Goal: Communication & Community: Participate in discussion

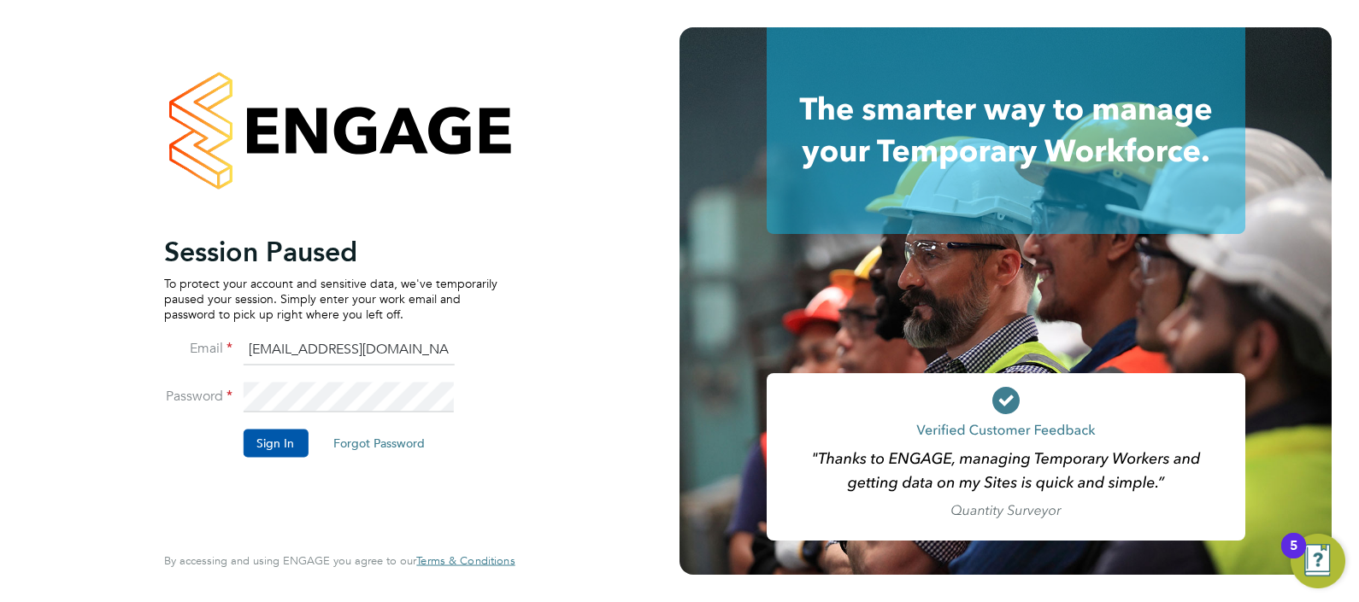
click at [339, 354] on input "ABM@pretiumresourcing.co.uk" at bounding box center [348, 350] width 211 height 31
type input "[PERSON_NAME][EMAIL_ADDRESS][DOMAIN_NAME]"
click at [277, 444] on button "Sign In" at bounding box center [275, 443] width 65 height 27
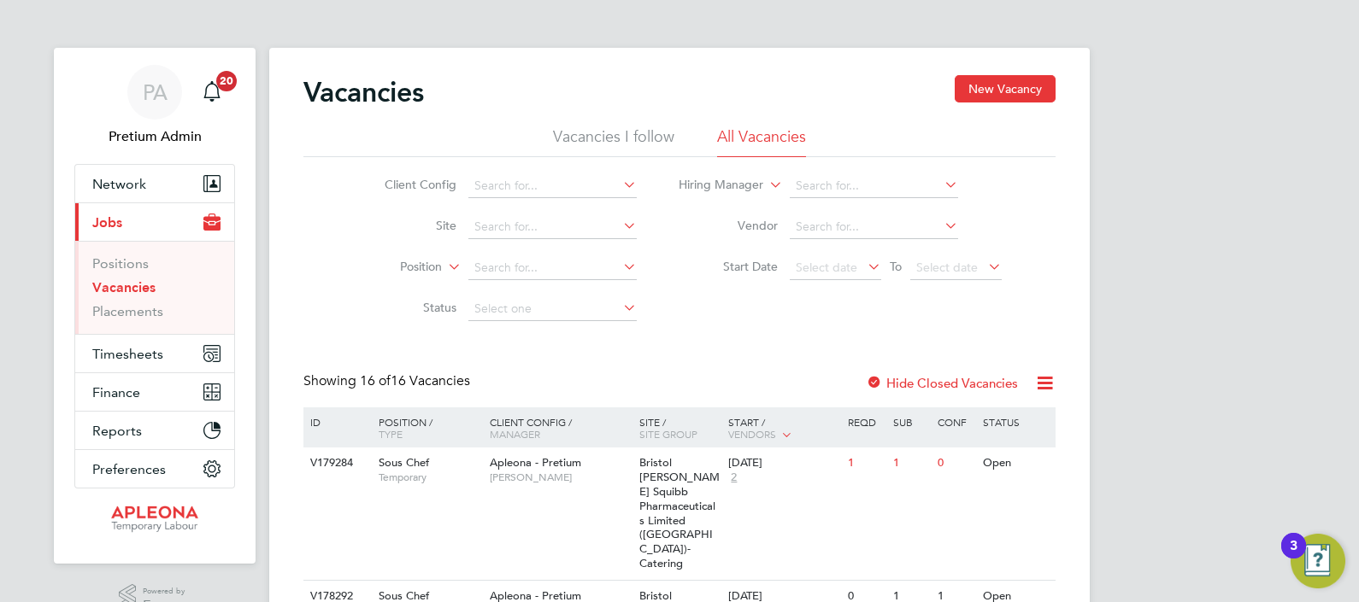
click at [1051, 381] on icon at bounding box center [1044, 383] width 21 height 21
click at [990, 424] on li "Download Vacancies Report" at bounding box center [965, 424] width 173 height 24
click at [587, 481] on span "[PERSON_NAME]" at bounding box center [560, 478] width 141 height 14
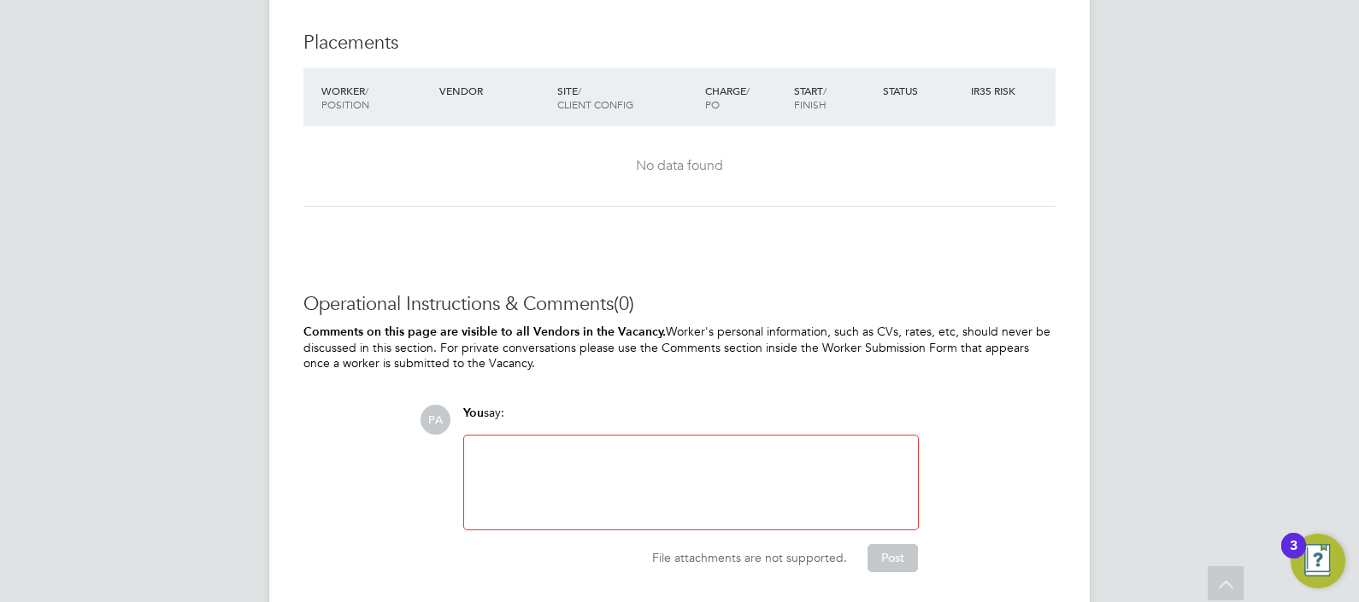
scroll to position [1961, 0]
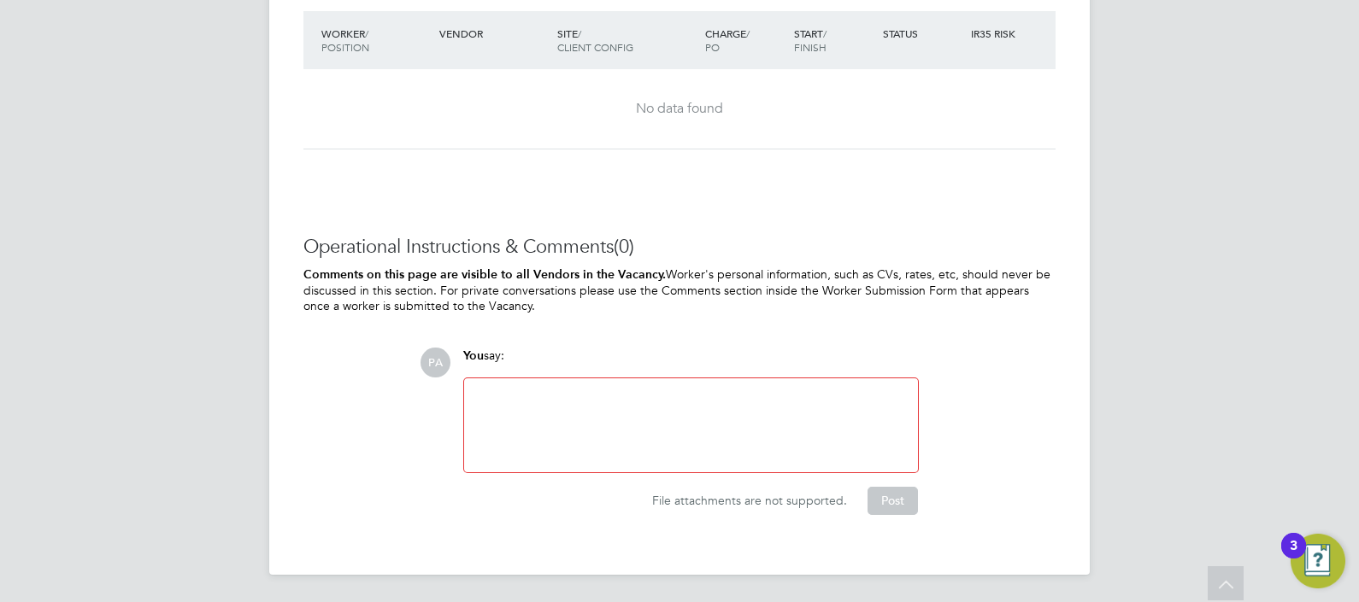
drag, startPoint x: 577, startPoint y: 412, endPoint x: 581, endPoint y: 396, distance: 16.8
click at [579, 397] on div at bounding box center [690, 425] width 433 height 73
click at [880, 498] on button "Post" at bounding box center [892, 500] width 50 height 27
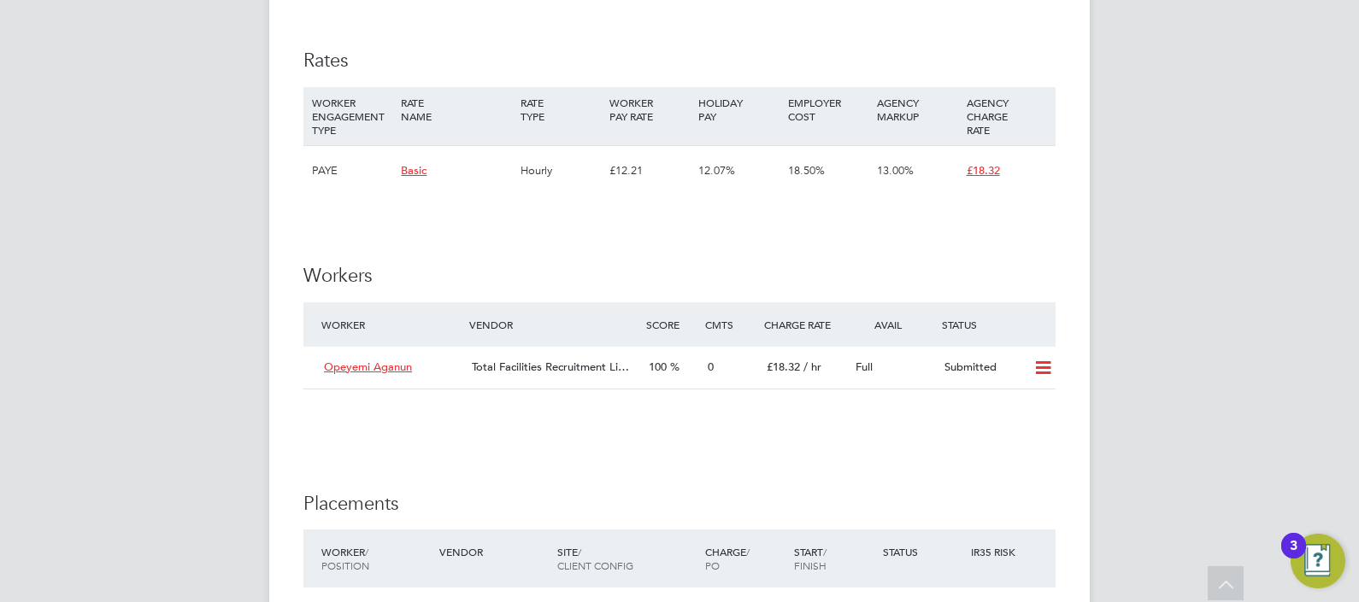
scroll to position [1959, 0]
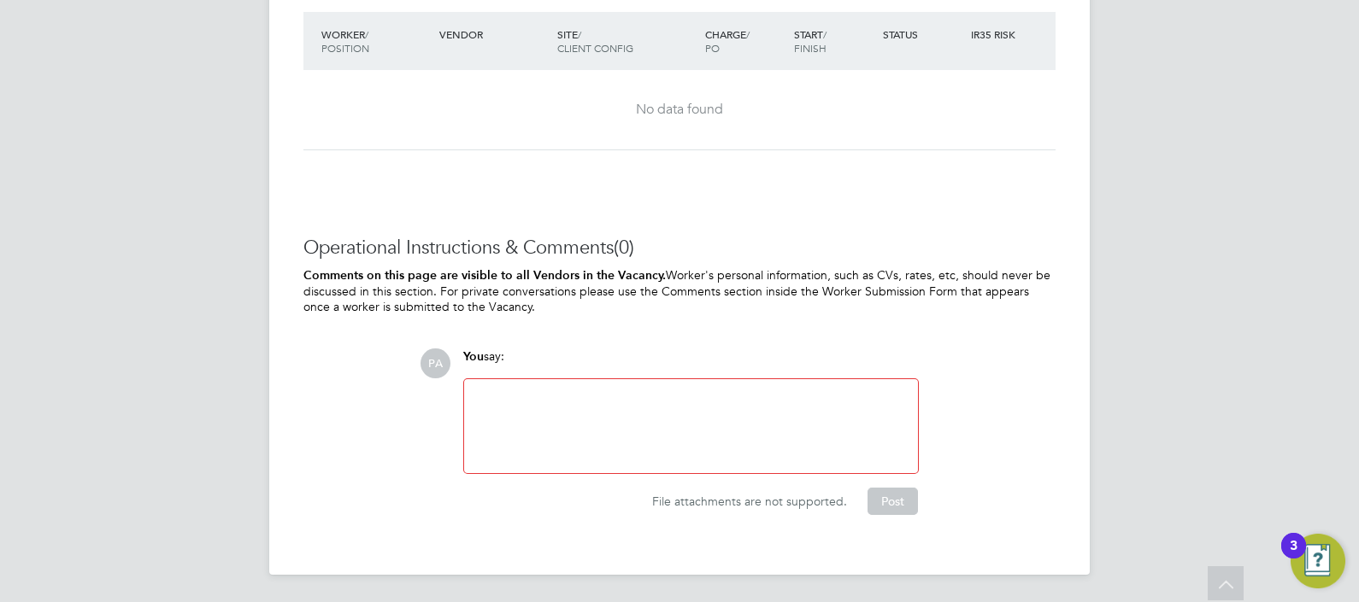
click at [628, 425] on div at bounding box center [690, 426] width 433 height 73
click at [568, 394] on div "Please offer or rejct worker ASAP" at bounding box center [690, 426] width 433 height 73
drag, startPoint x: 910, startPoint y: 496, endPoint x: 923, endPoint y: 495, distance: 12.8
click at [910, 497] on button "Post" at bounding box center [892, 501] width 50 height 27
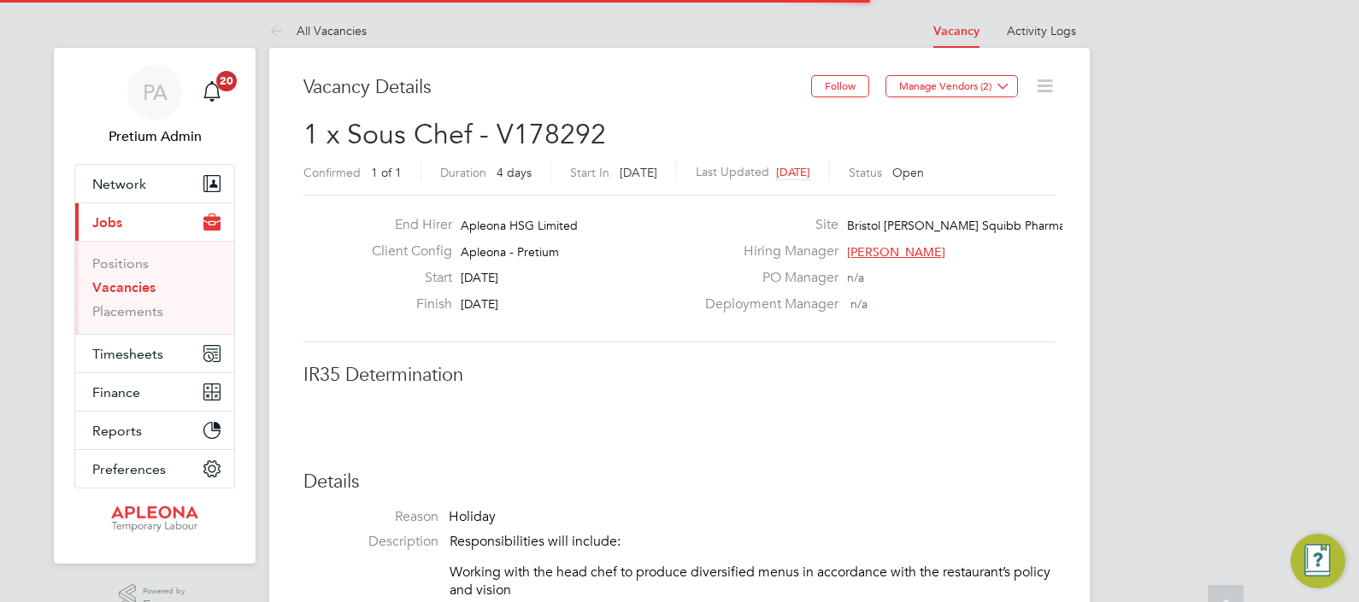
scroll to position [9, 9]
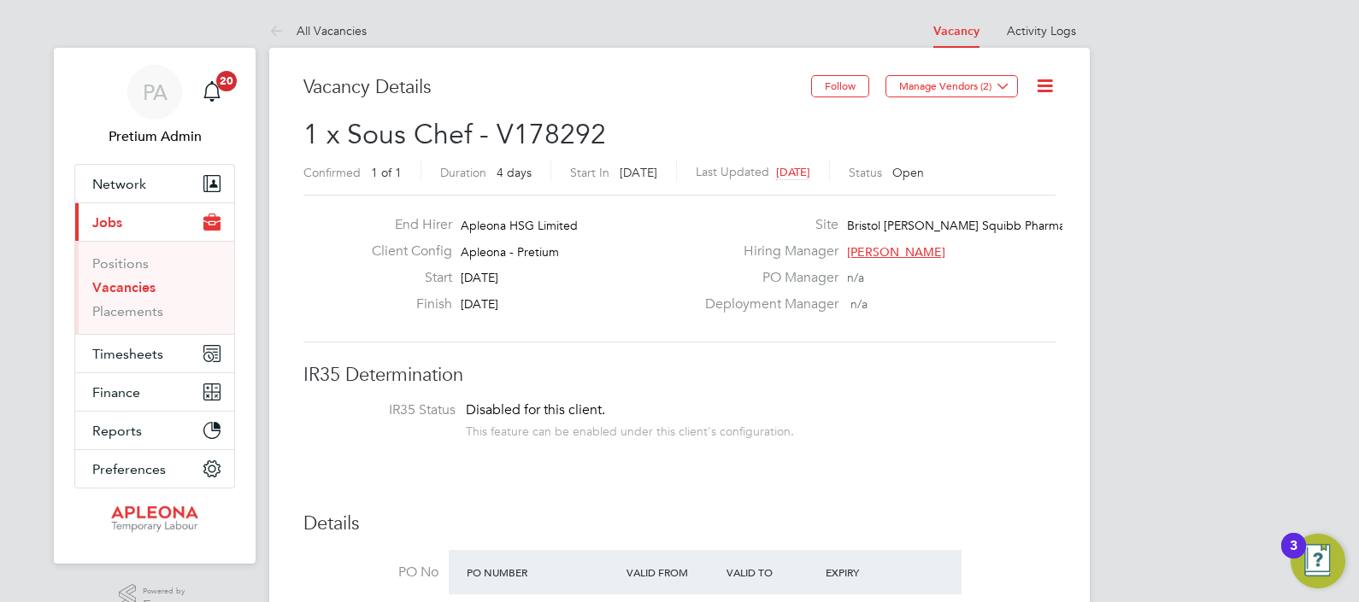
click at [1047, 93] on icon at bounding box center [1044, 85] width 21 height 21
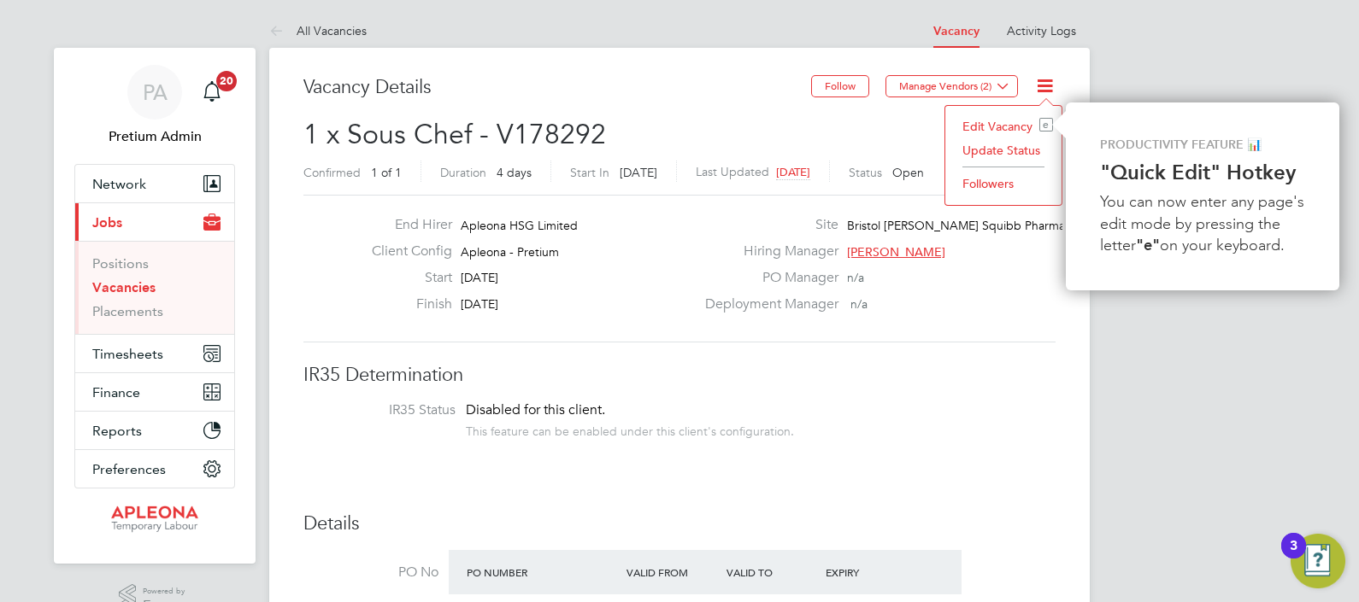
click at [1002, 153] on li "Update Status" at bounding box center [1003, 150] width 99 height 24
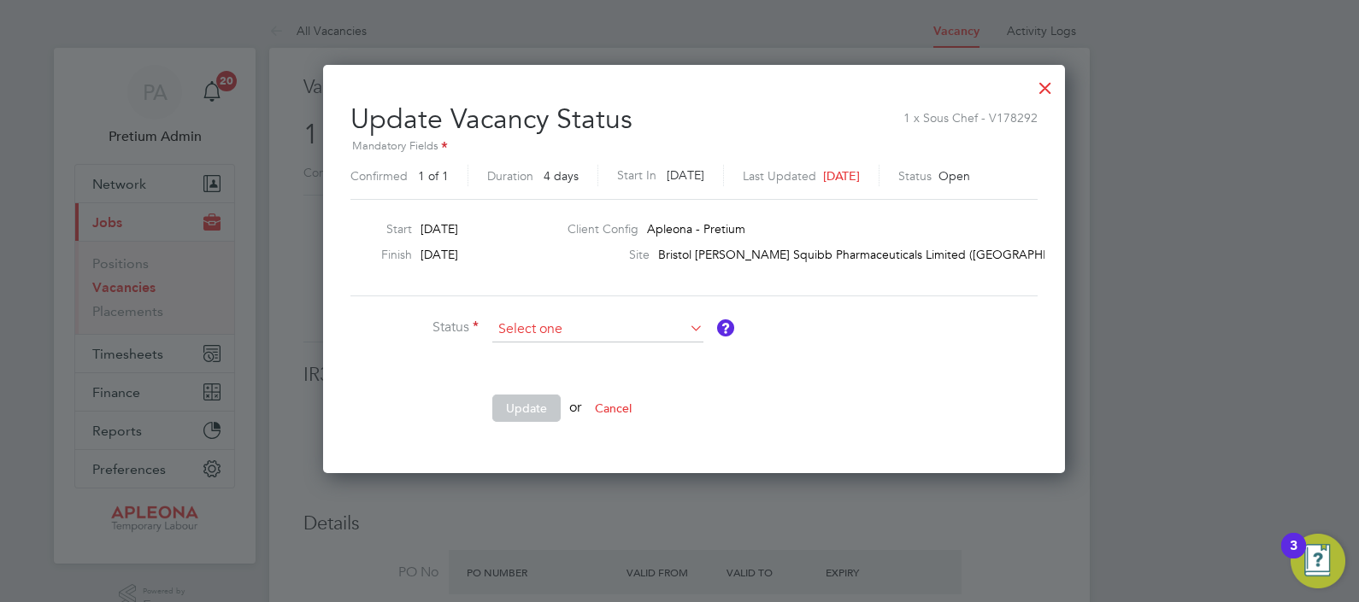
click at [555, 320] on input at bounding box center [597, 330] width 211 height 26
click at [552, 373] on li "Closed" at bounding box center [598, 374] width 212 height 22
type input "Closed"
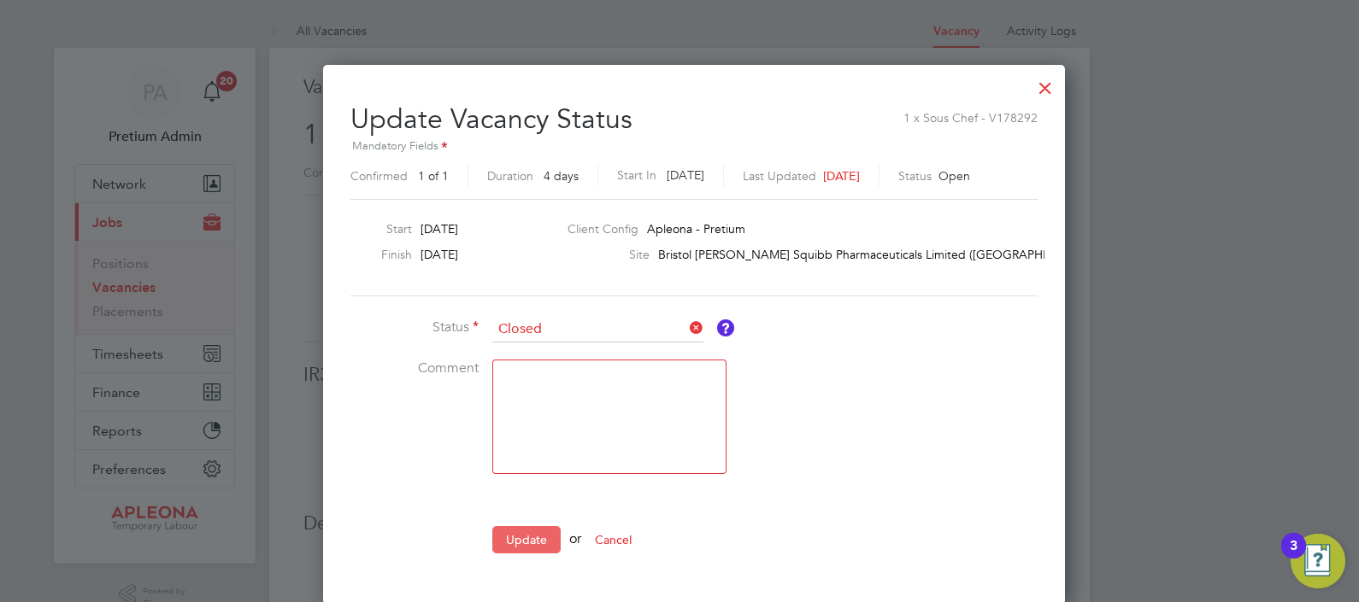
click at [509, 543] on button "Update" at bounding box center [526, 539] width 68 height 27
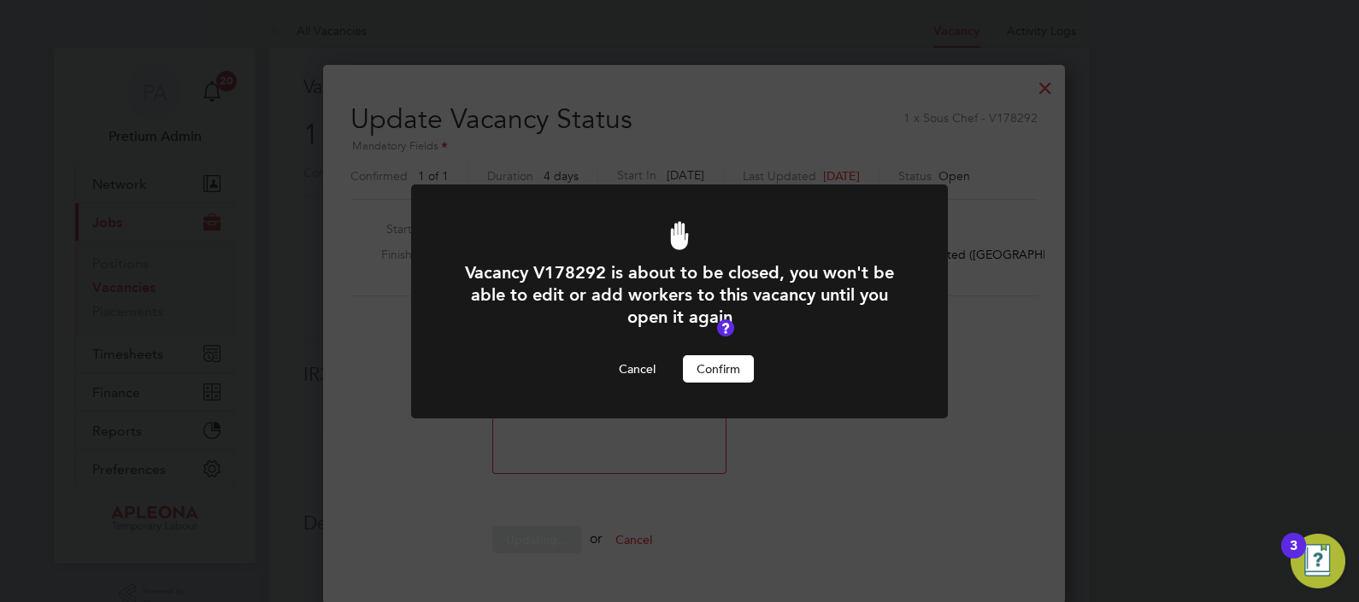
click at [735, 366] on button "Confirm" at bounding box center [718, 369] width 71 height 27
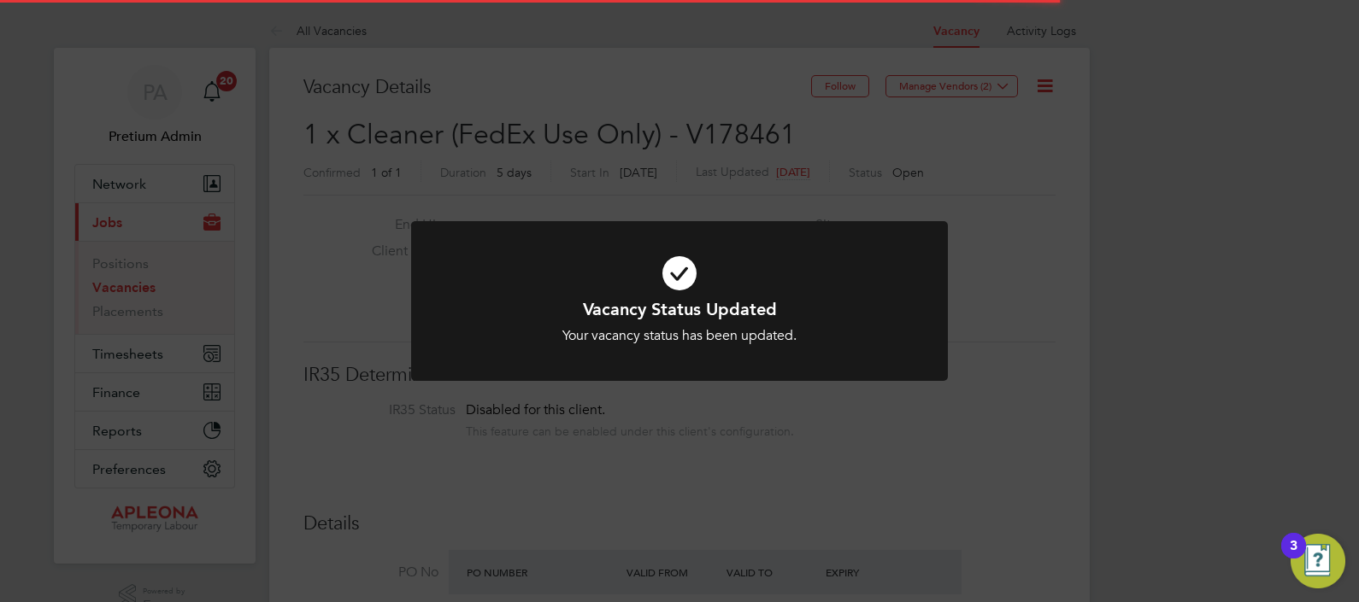
click at [712, 138] on div "Vacancy Status Updated Your vacancy status has been updated. Cancel Okay" at bounding box center [679, 301] width 1359 height 602
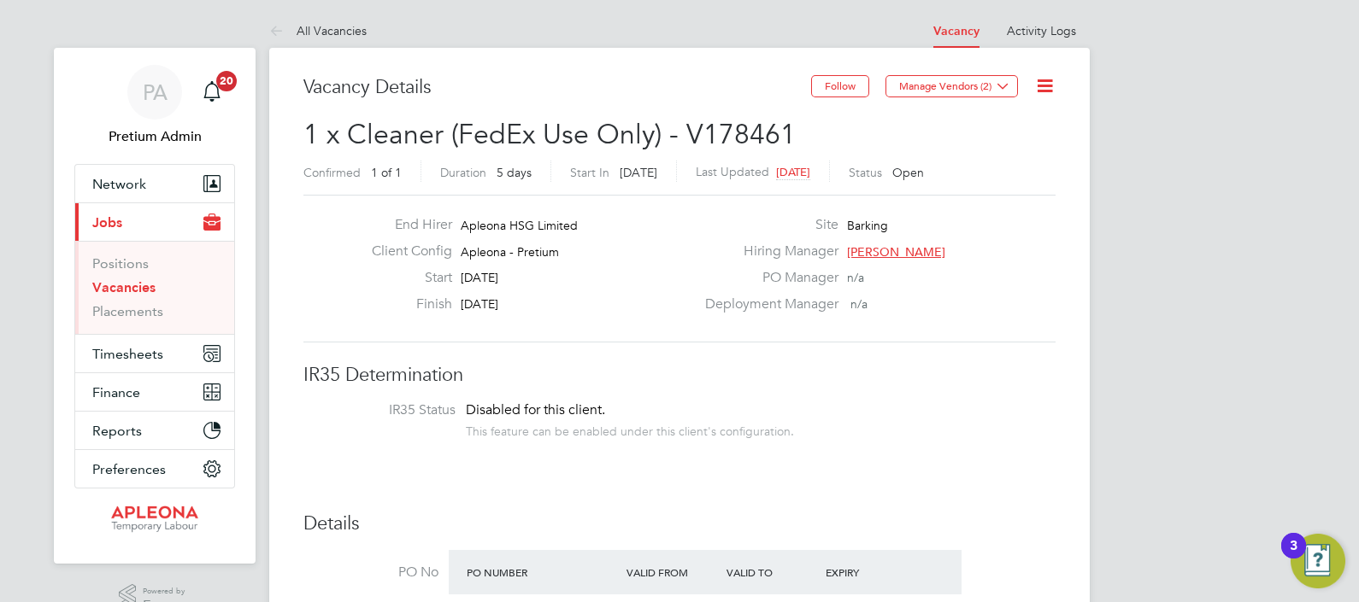
click at [1051, 77] on icon at bounding box center [1044, 85] width 21 height 21
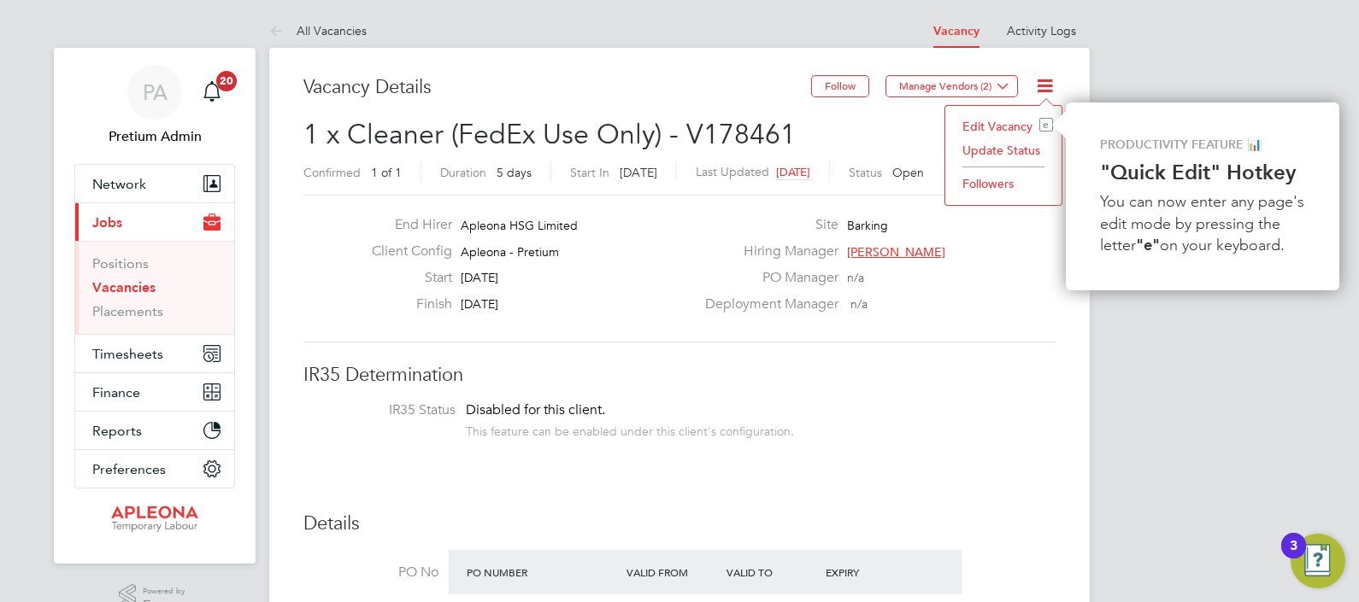
click at [996, 141] on li "Update Status" at bounding box center [1003, 150] width 99 height 24
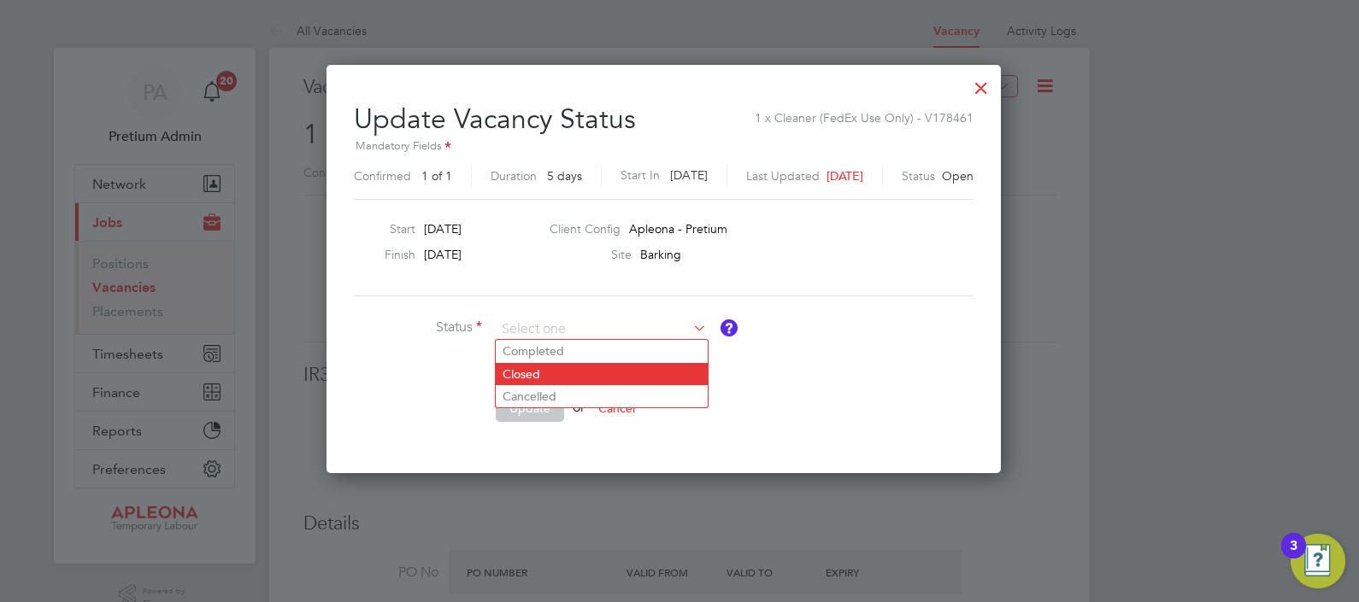
click at [546, 376] on li "Closed" at bounding box center [602, 374] width 212 height 22
type input "Closed"
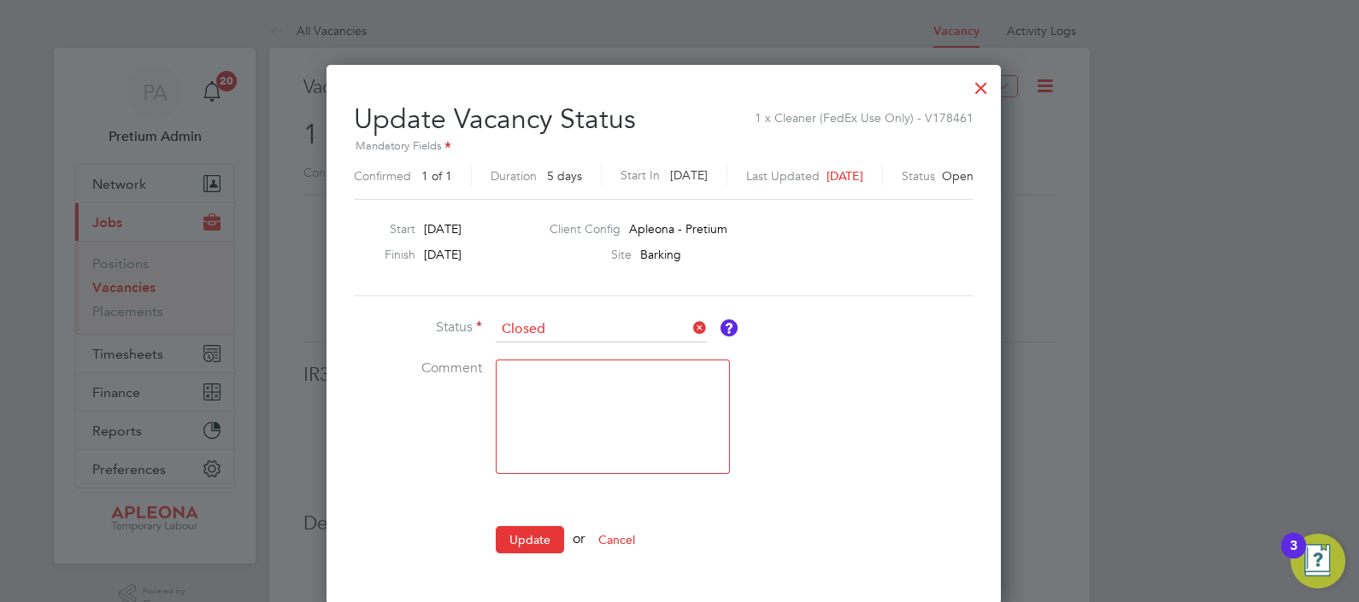
click at [525, 534] on button "Update" at bounding box center [530, 539] width 68 height 27
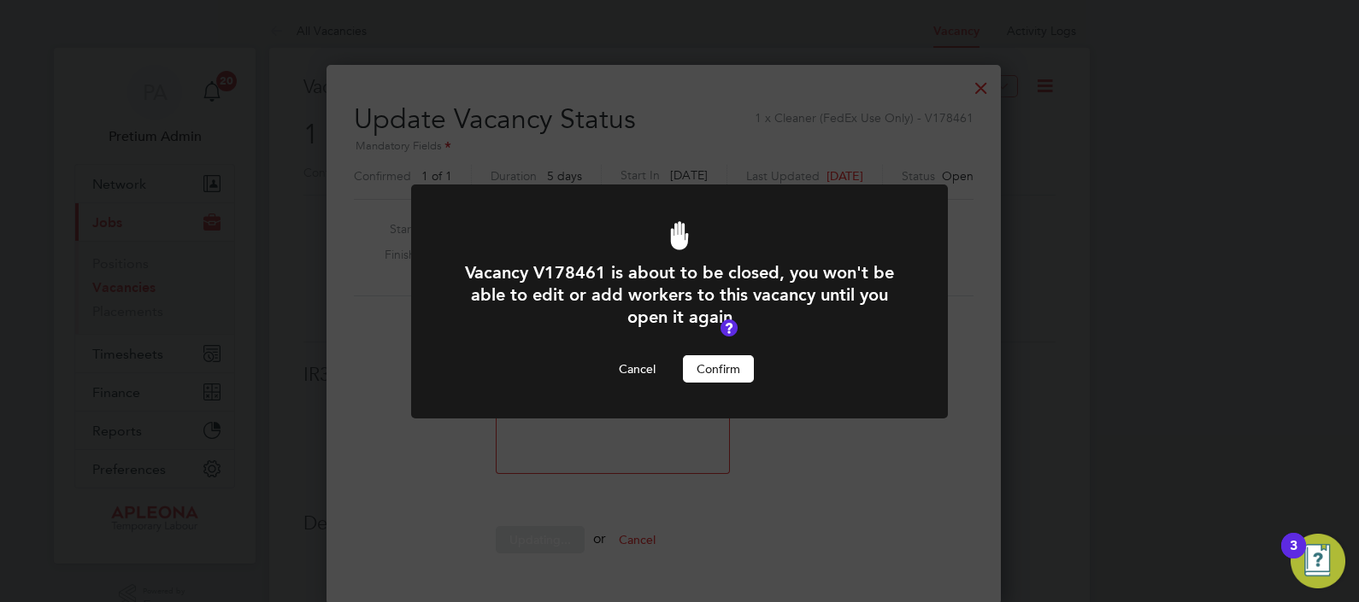
drag, startPoint x: 726, startPoint y: 363, endPoint x: 767, endPoint y: 384, distance: 45.1
click at [728, 363] on button "Confirm" at bounding box center [718, 369] width 71 height 27
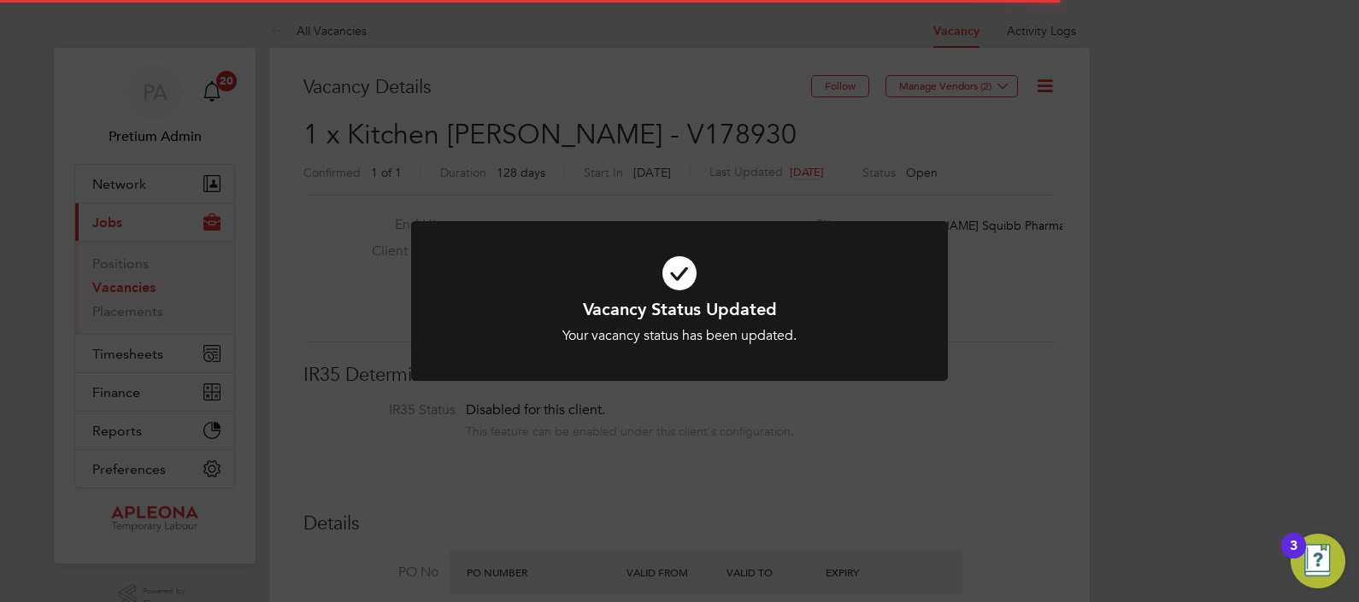
click at [751, 162] on div "Vacancy Status Updated Your vacancy status has been updated. Cancel Okay" at bounding box center [679, 301] width 1359 height 602
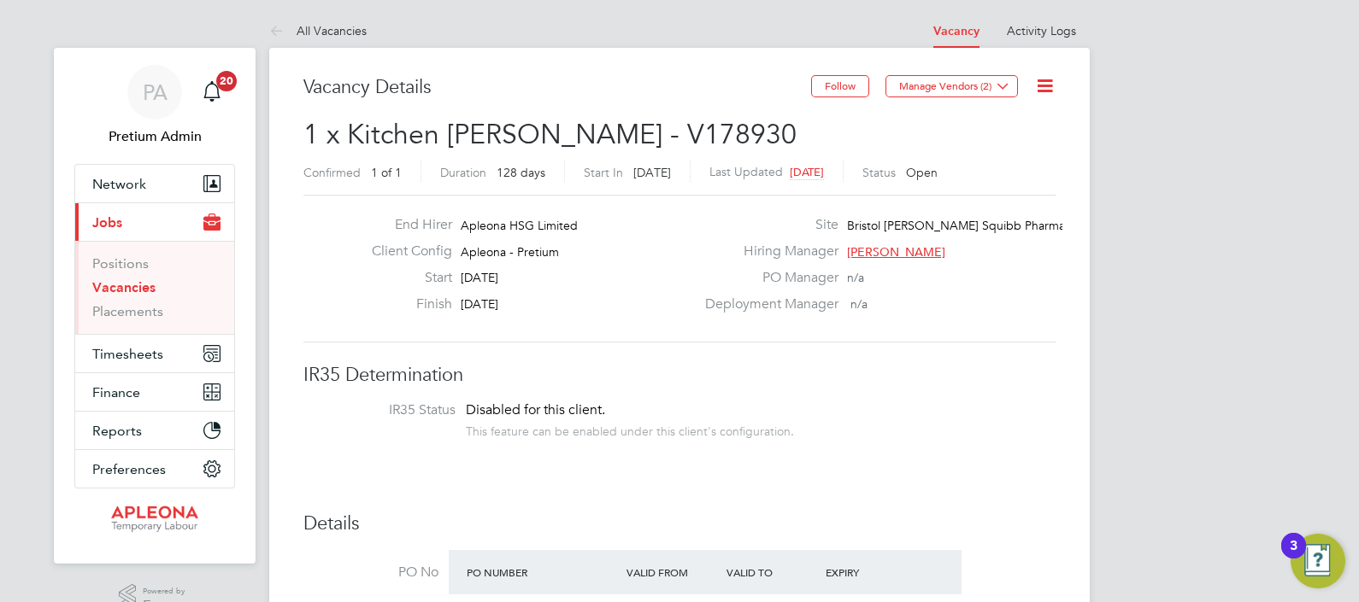
click at [1040, 77] on icon at bounding box center [1044, 85] width 21 height 21
click at [1001, 158] on li "Update Status" at bounding box center [1003, 150] width 99 height 24
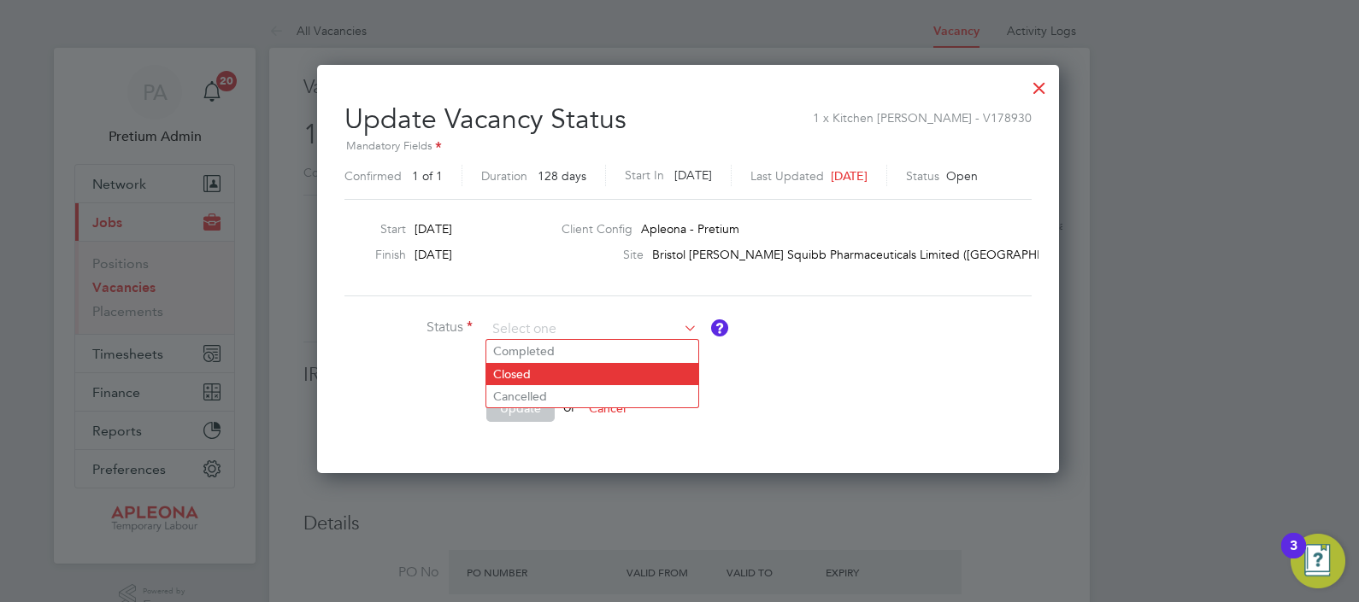
click at [565, 372] on li "Closed" at bounding box center [592, 374] width 212 height 22
type input "Closed"
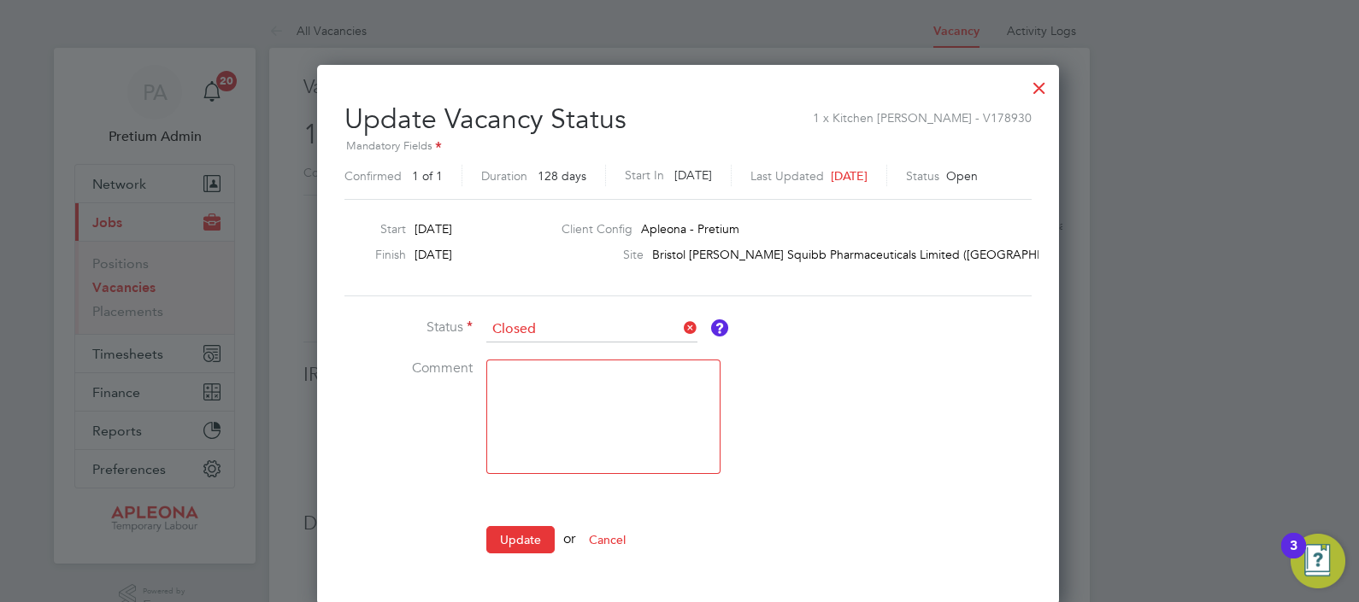
click at [524, 535] on button "Update" at bounding box center [520, 539] width 68 height 27
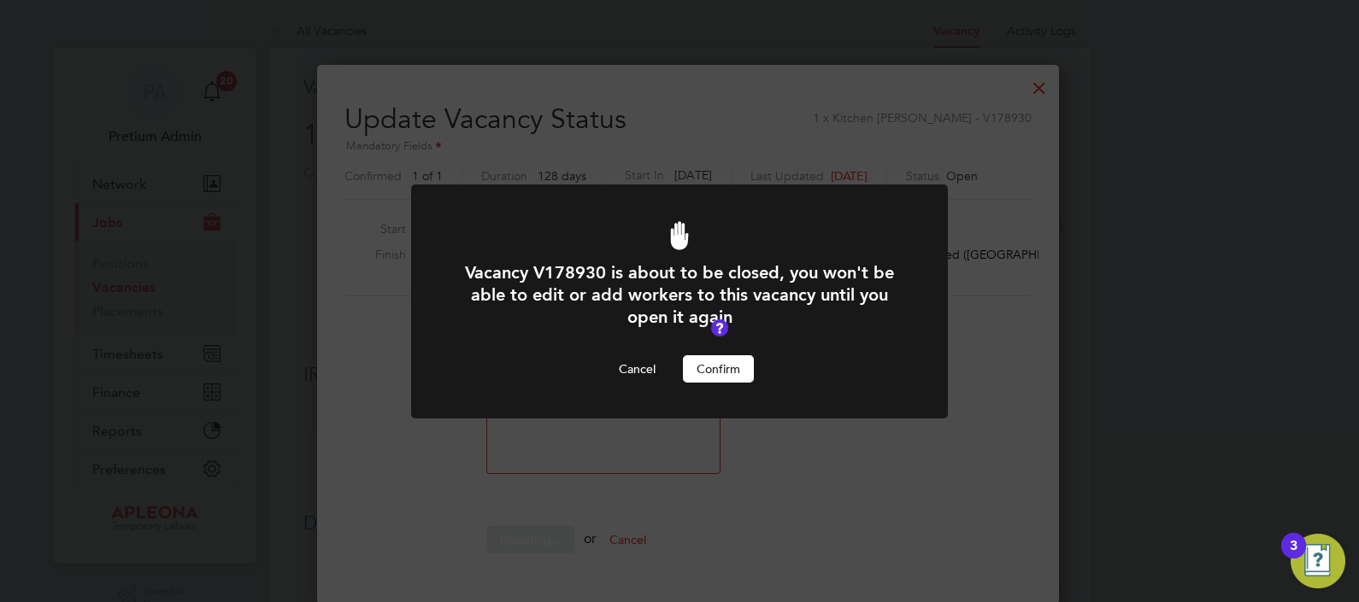
drag, startPoint x: 732, startPoint y: 367, endPoint x: 805, endPoint y: 356, distance: 74.2
click at [736, 367] on button "Confirm" at bounding box center [718, 369] width 71 height 27
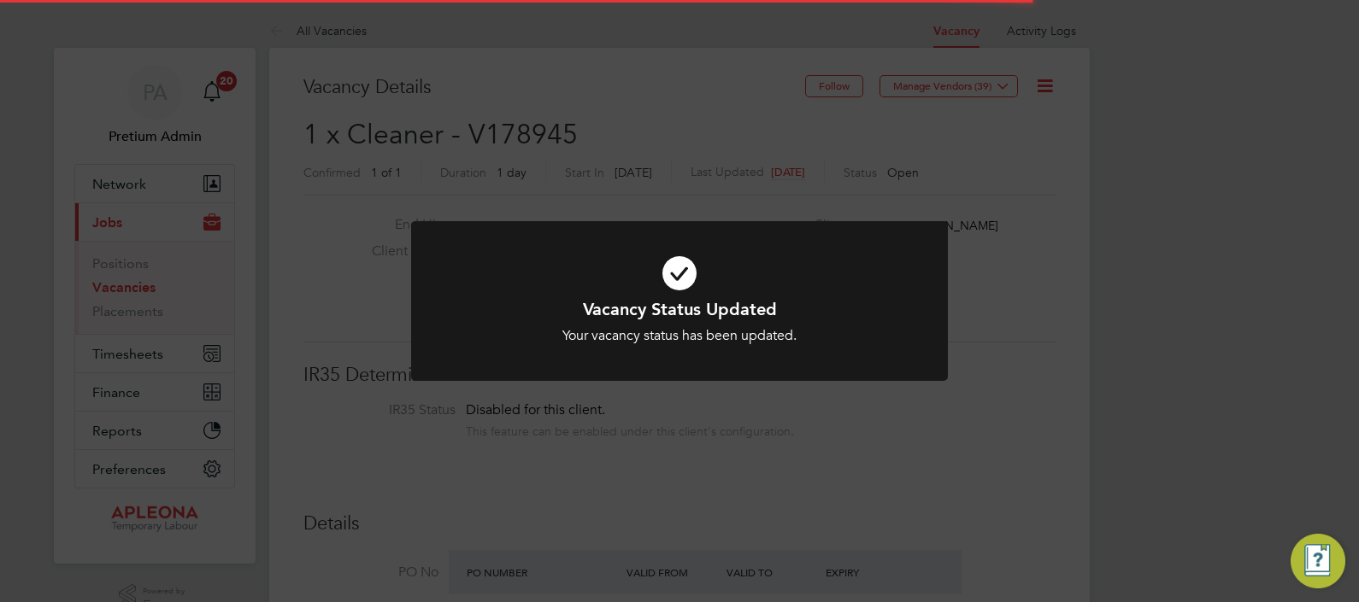
click at [526, 62] on div "Vacancy Status Updated Your vacancy status has been updated. Cancel Okay" at bounding box center [679, 301] width 1359 height 602
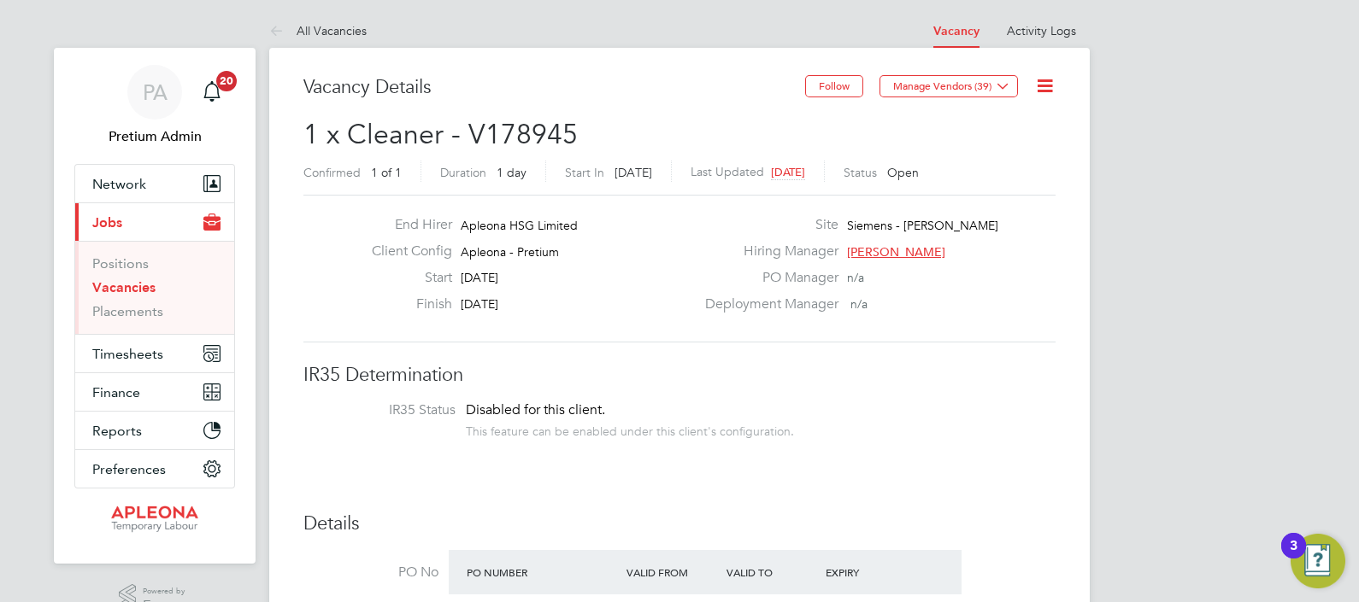
drag, startPoint x: 1049, startPoint y: 74, endPoint x: 1046, endPoint y: 85, distance: 10.8
click at [1047, 76] on icon at bounding box center [1044, 85] width 21 height 21
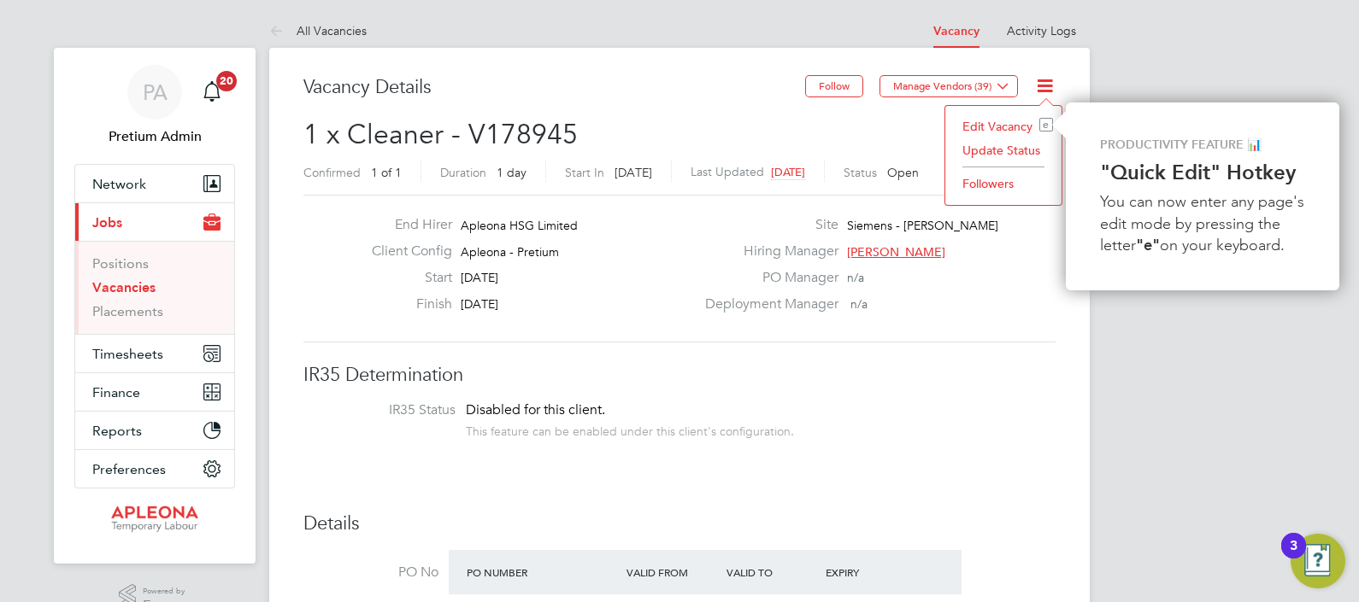
click at [996, 156] on li "Update Status" at bounding box center [1003, 150] width 99 height 24
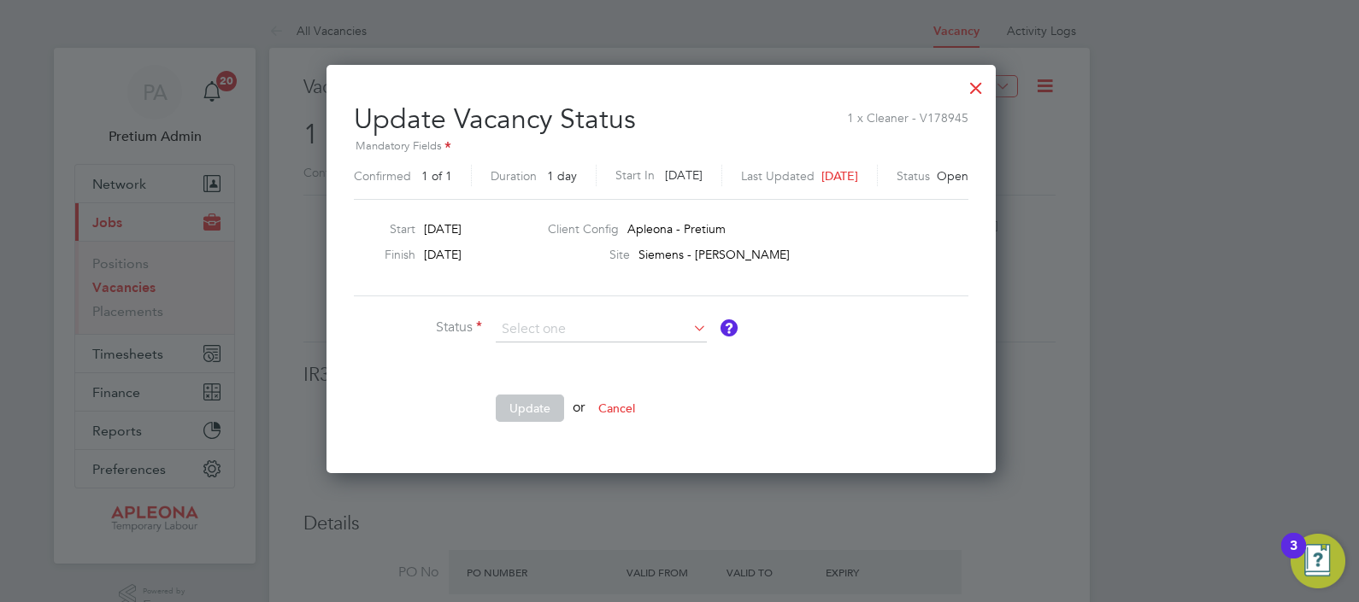
click at [543, 356] on li "Completed" at bounding box center [602, 351] width 212 height 22
type input "Completed"
drag, startPoint x: 536, startPoint y: 402, endPoint x: 550, endPoint y: 409, distance: 16.4
click at [538, 402] on button "Update" at bounding box center [530, 408] width 68 height 27
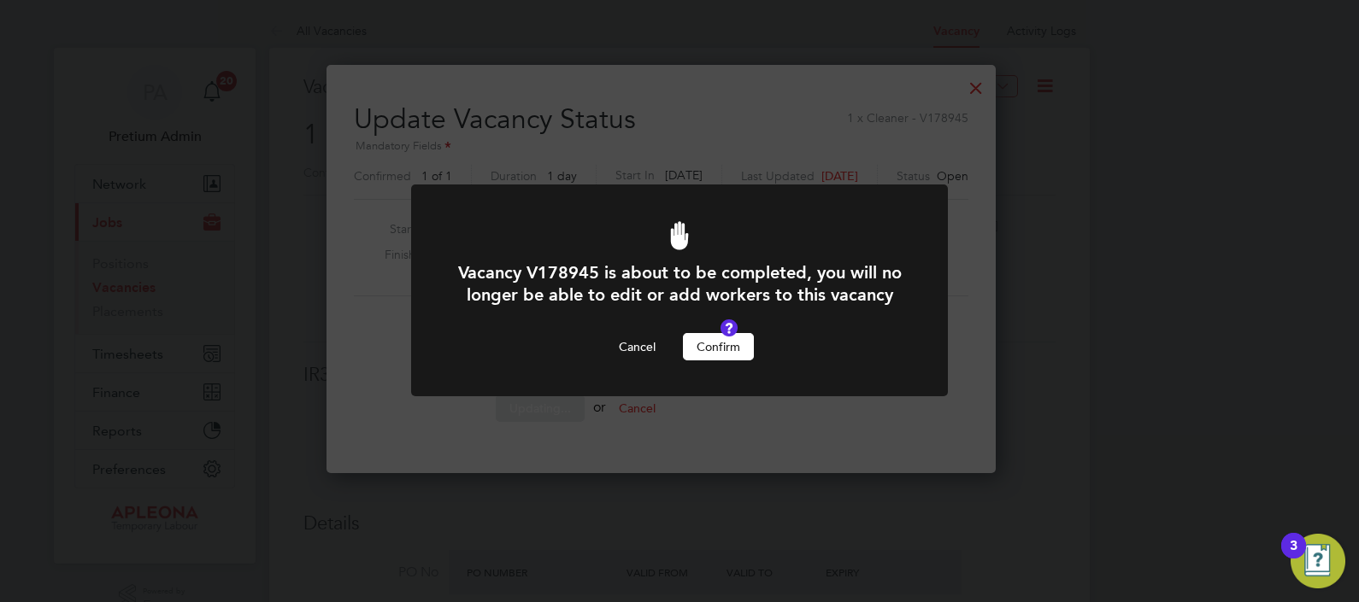
click at [714, 361] on button "Confirm" at bounding box center [718, 346] width 71 height 27
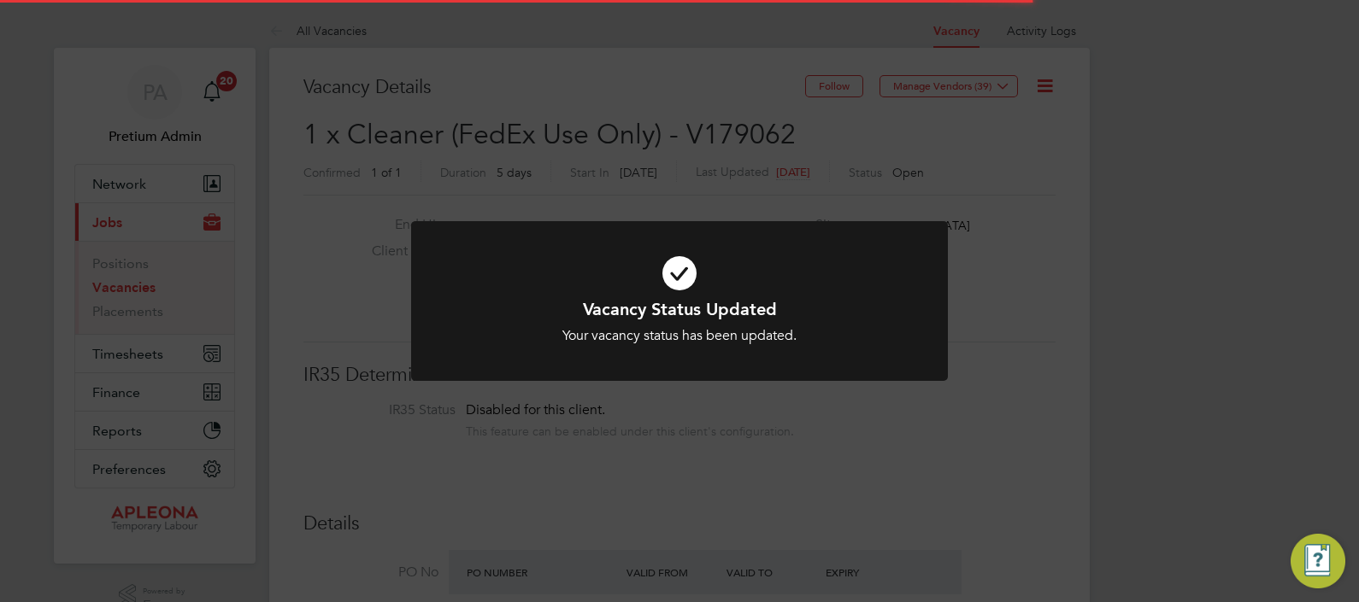
click at [635, 109] on div "Vacancy Status Updated Your vacancy status has been updated. Cancel Okay" at bounding box center [679, 301] width 1359 height 602
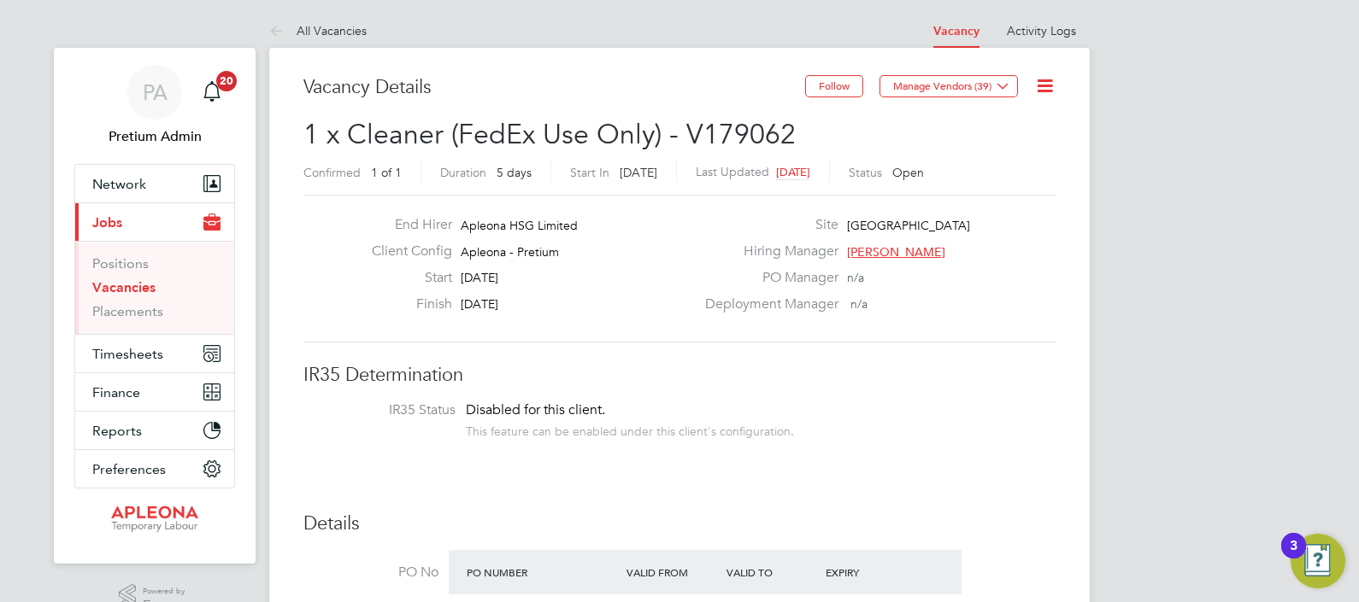
click at [1048, 85] on icon at bounding box center [1044, 85] width 21 height 21
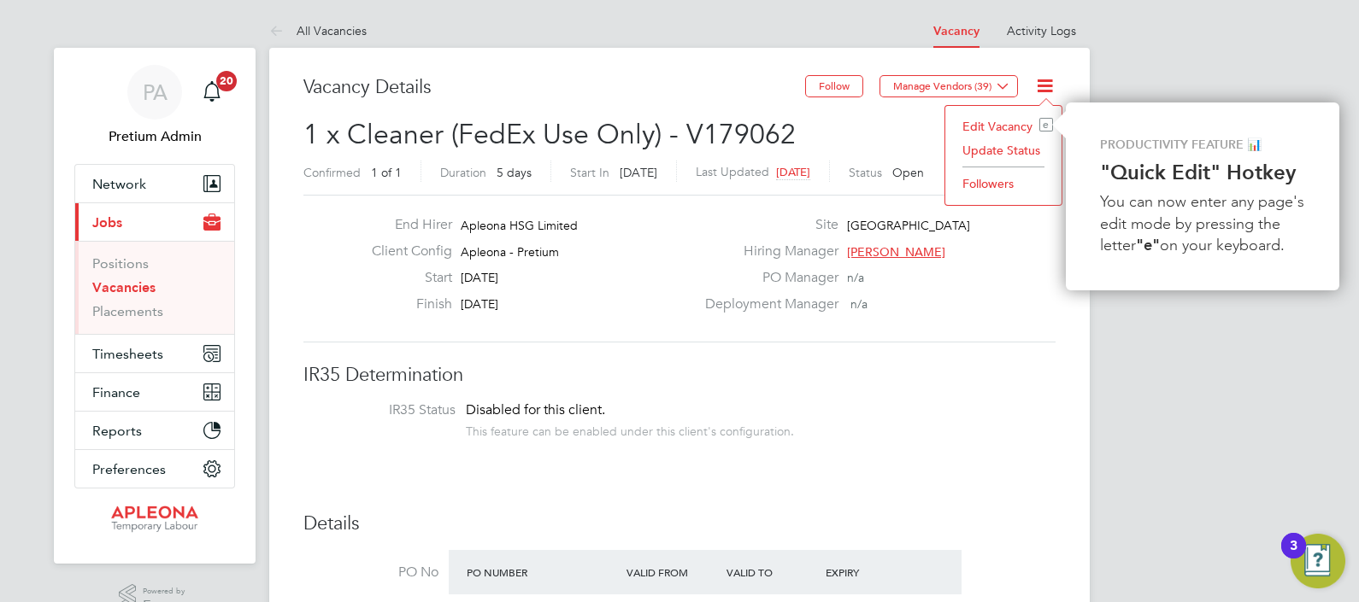
click at [1014, 145] on li "Update Status" at bounding box center [1003, 150] width 99 height 24
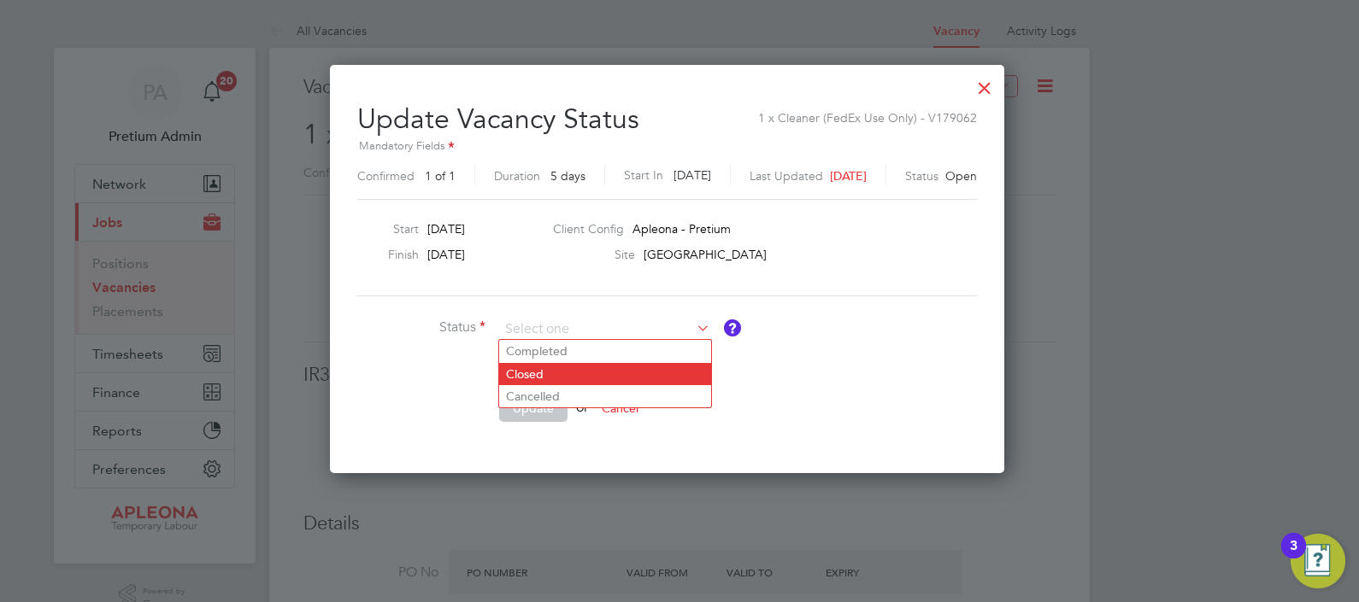
click at [550, 370] on li "Closed" at bounding box center [605, 374] width 212 height 22
type input "Closed"
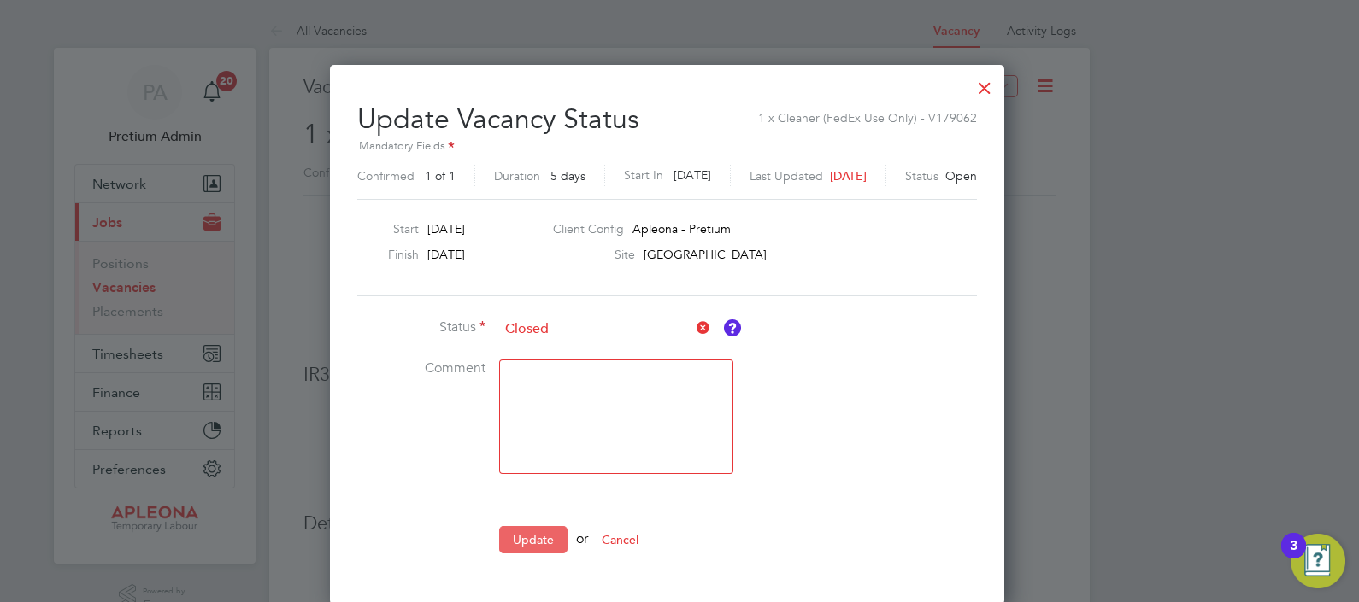
click at [549, 544] on button "Update" at bounding box center [533, 539] width 68 height 27
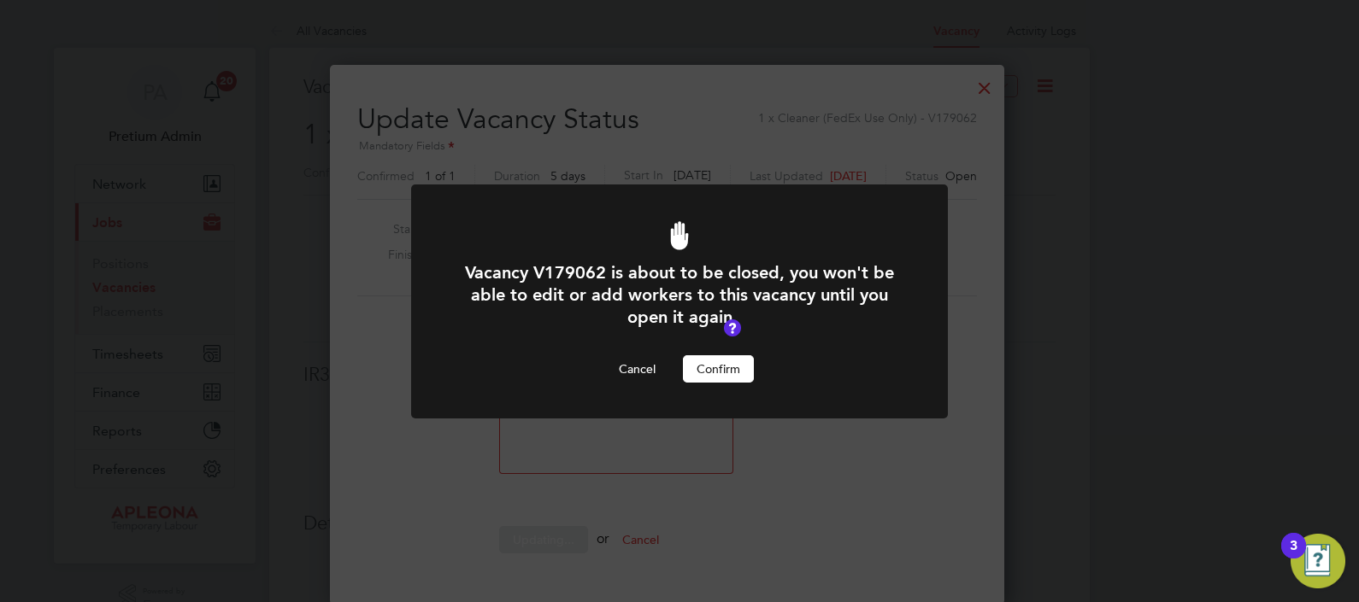
click at [697, 363] on button "Confirm" at bounding box center [718, 369] width 71 height 27
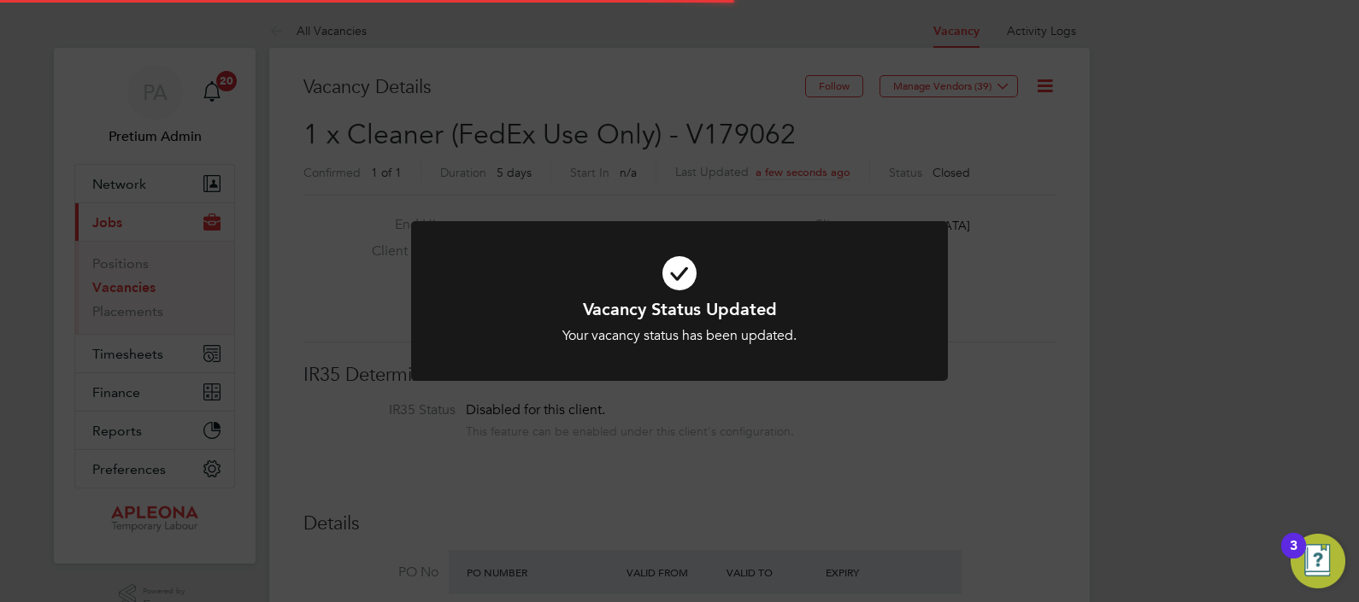
click at [819, 419] on div "Vacancy Status Updated Your vacancy status has been updated. Cancel Okay" at bounding box center [679, 301] width 1359 height 602
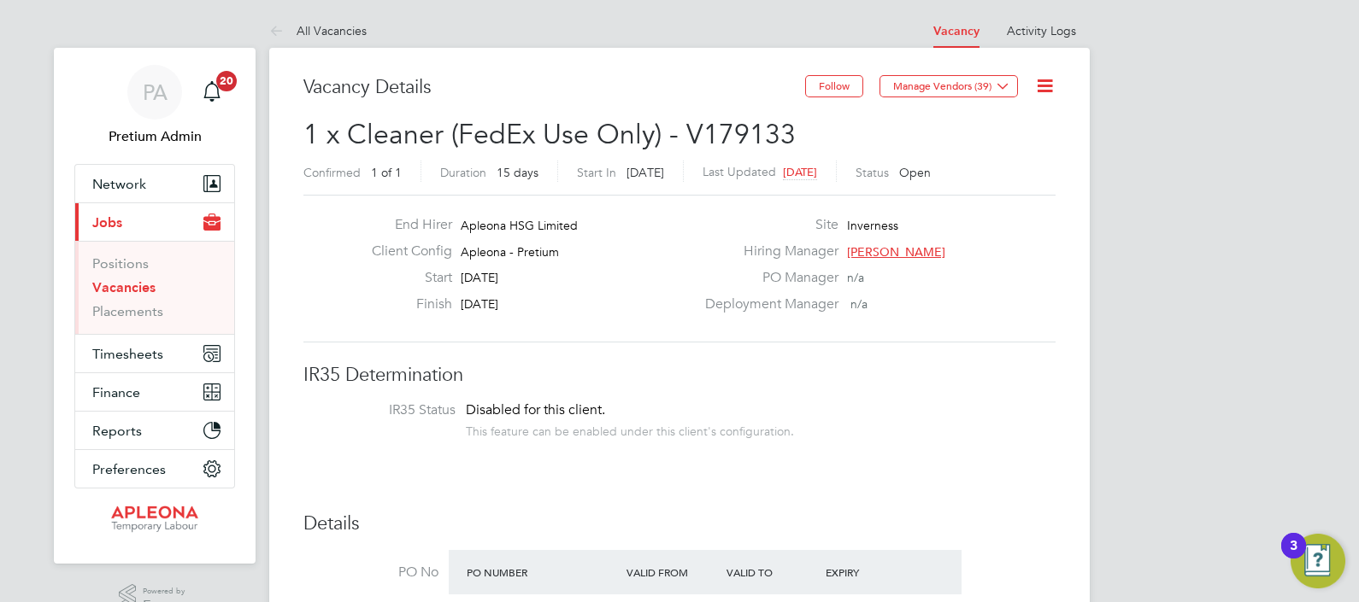
click at [1037, 83] on icon at bounding box center [1044, 85] width 21 height 21
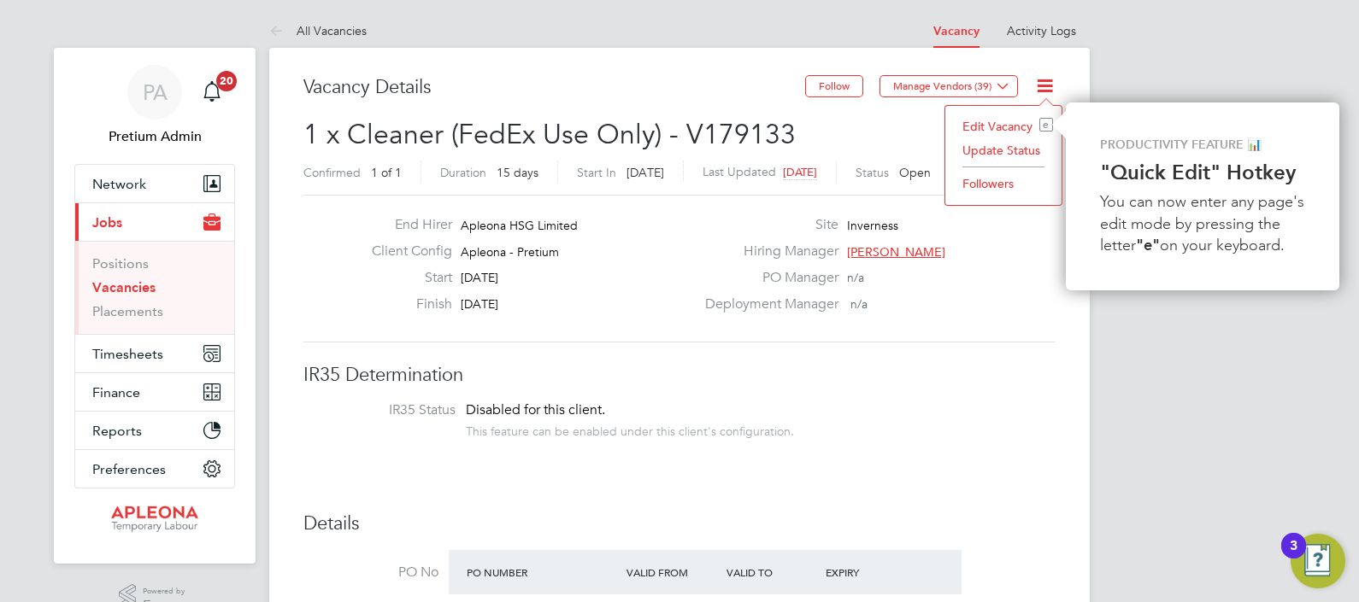
click at [996, 152] on li "Update Status" at bounding box center [1003, 150] width 99 height 24
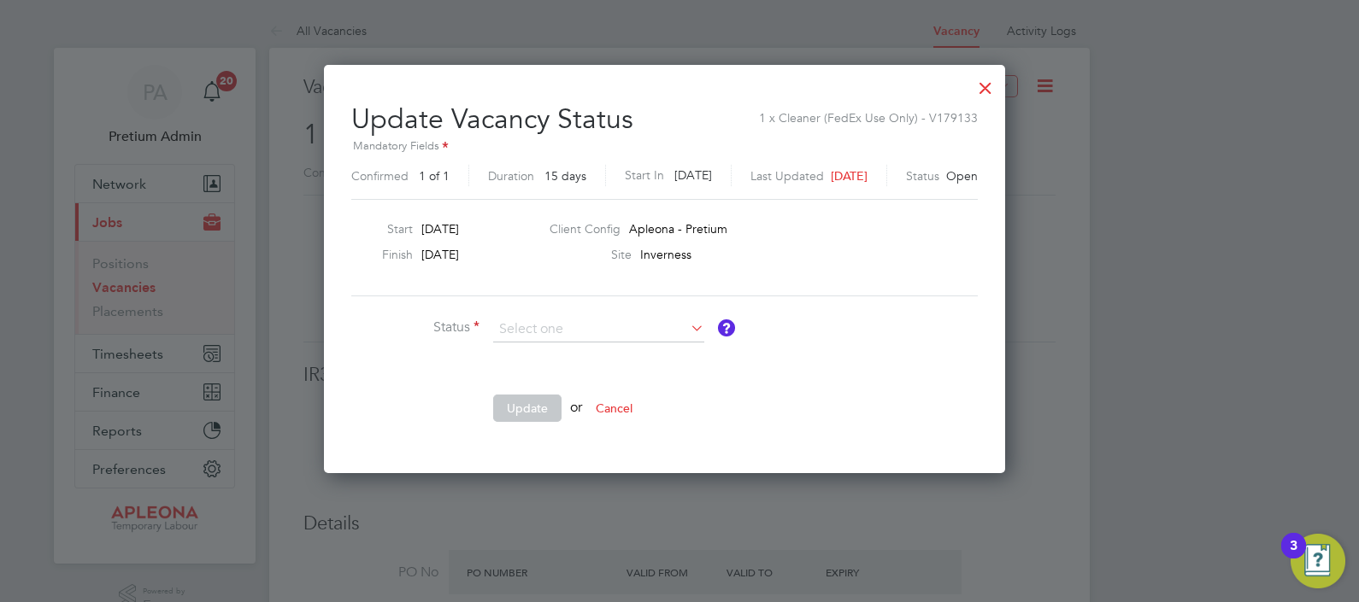
click at [588, 379] on li "Closed" at bounding box center [599, 374] width 212 height 22
type input "Closed"
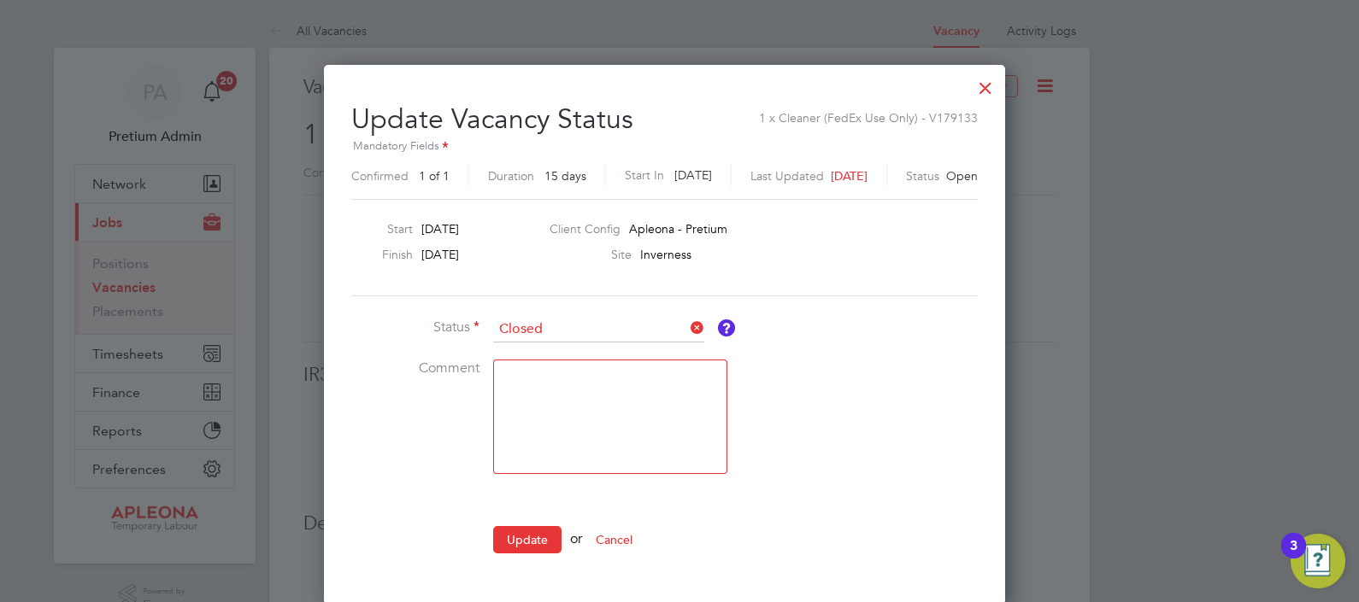
click at [530, 538] on button "Update" at bounding box center [527, 539] width 68 height 27
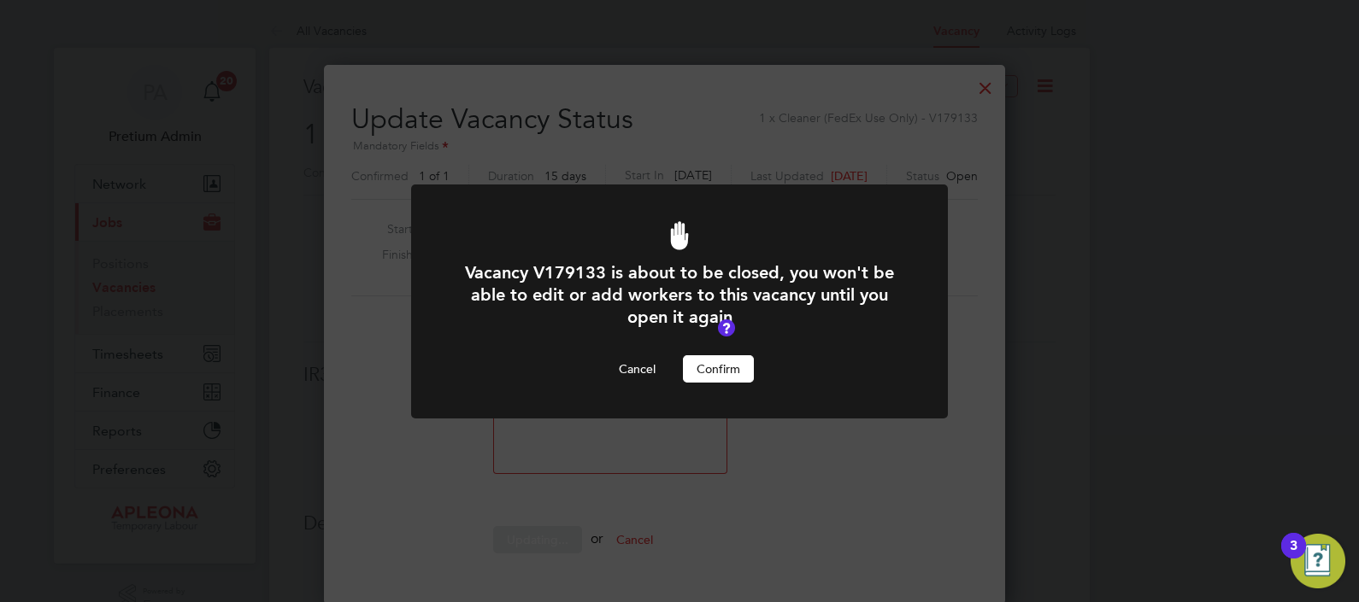
click at [745, 362] on button "Confirm" at bounding box center [718, 369] width 71 height 27
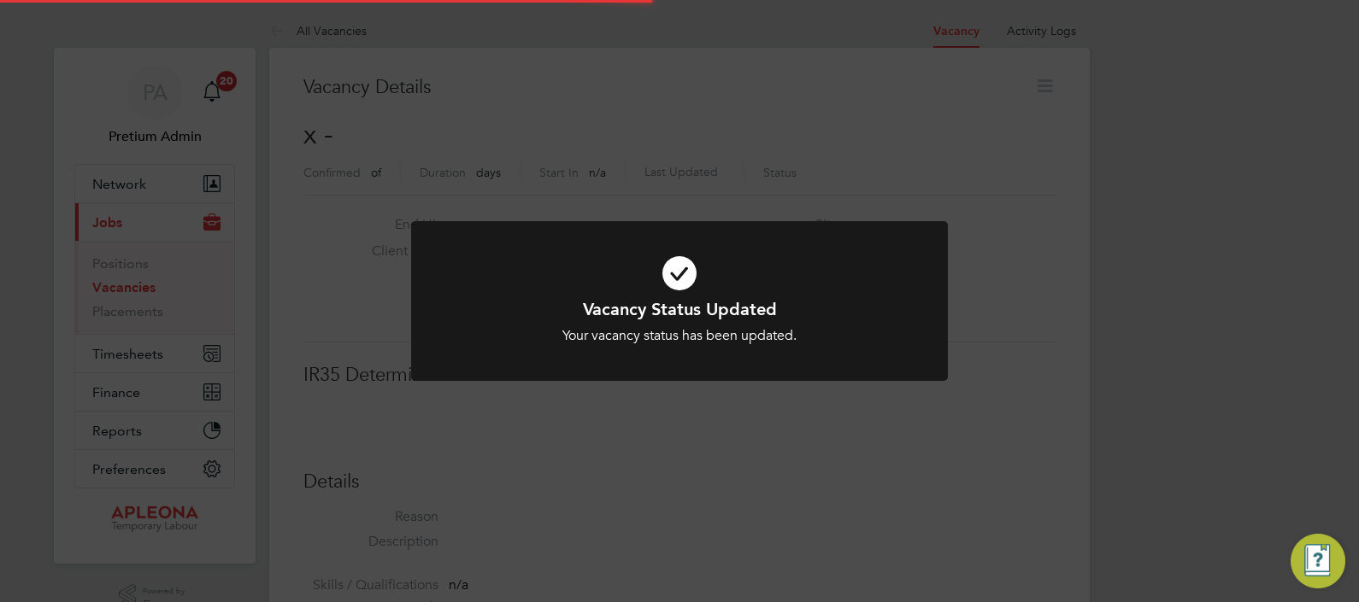
drag, startPoint x: 753, startPoint y: 106, endPoint x: 767, endPoint y: 108, distance: 14.6
click at [767, 109] on div "Vacancy Status Updated Your vacancy status has been updated. Cancel Okay" at bounding box center [679, 301] width 1359 height 602
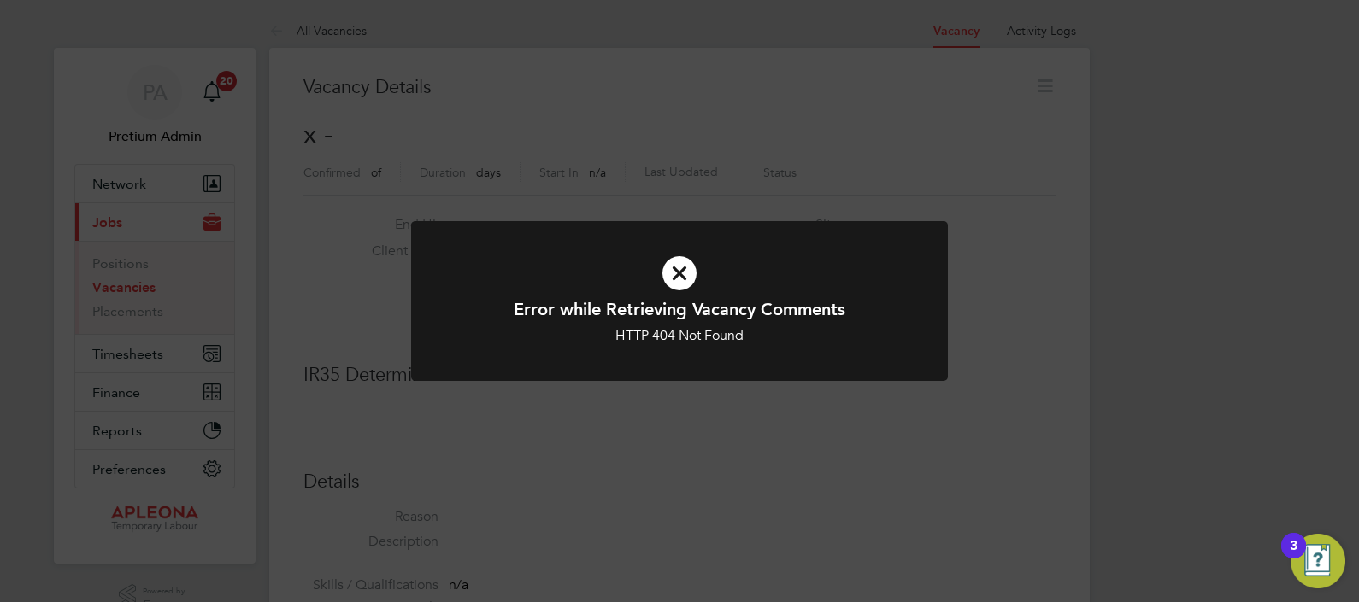
drag, startPoint x: 881, startPoint y: 179, endPoint x: 890, endPoint y: 183, distance: 10.0
click at [885, 179] on div "Error while Retrieving Vacancy Comments HTTP 404 Not Found Cancel Okay" at bounding box center [679, 301] width 1359 height 602
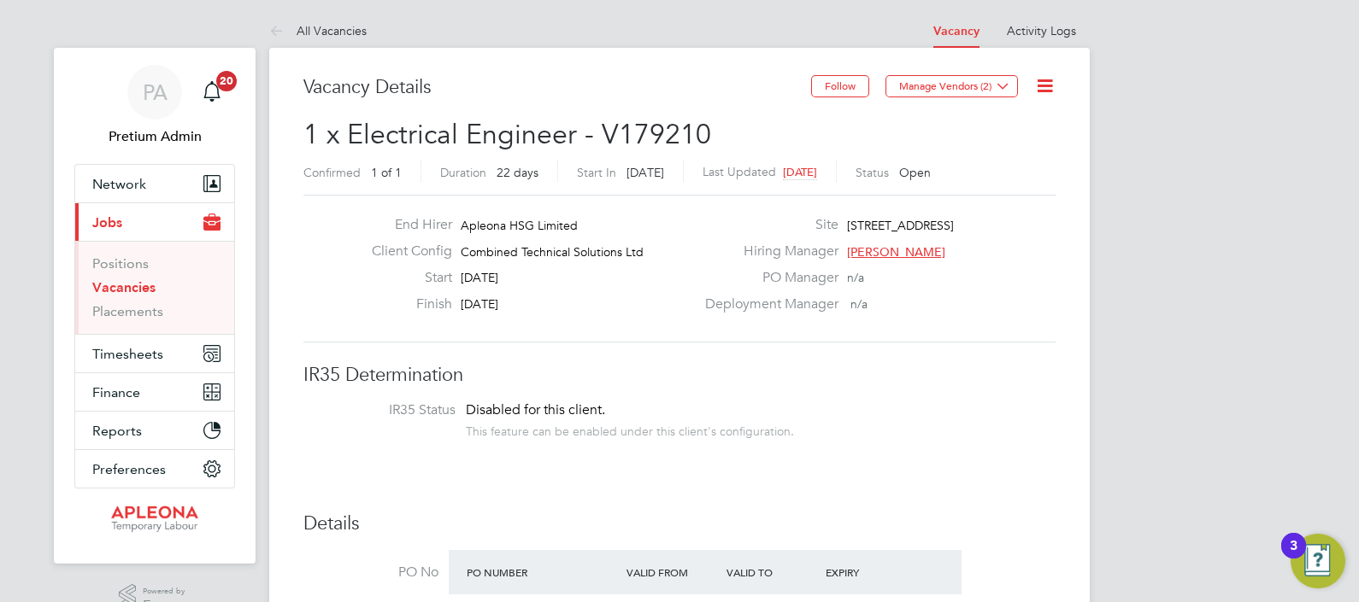
click at [1039, 83] on icon at bounding box center [1044, 85] width 21 height 21
click at [1000, 143] on li "Update Status" at bounding box center [1003, 150] width 99 height 24
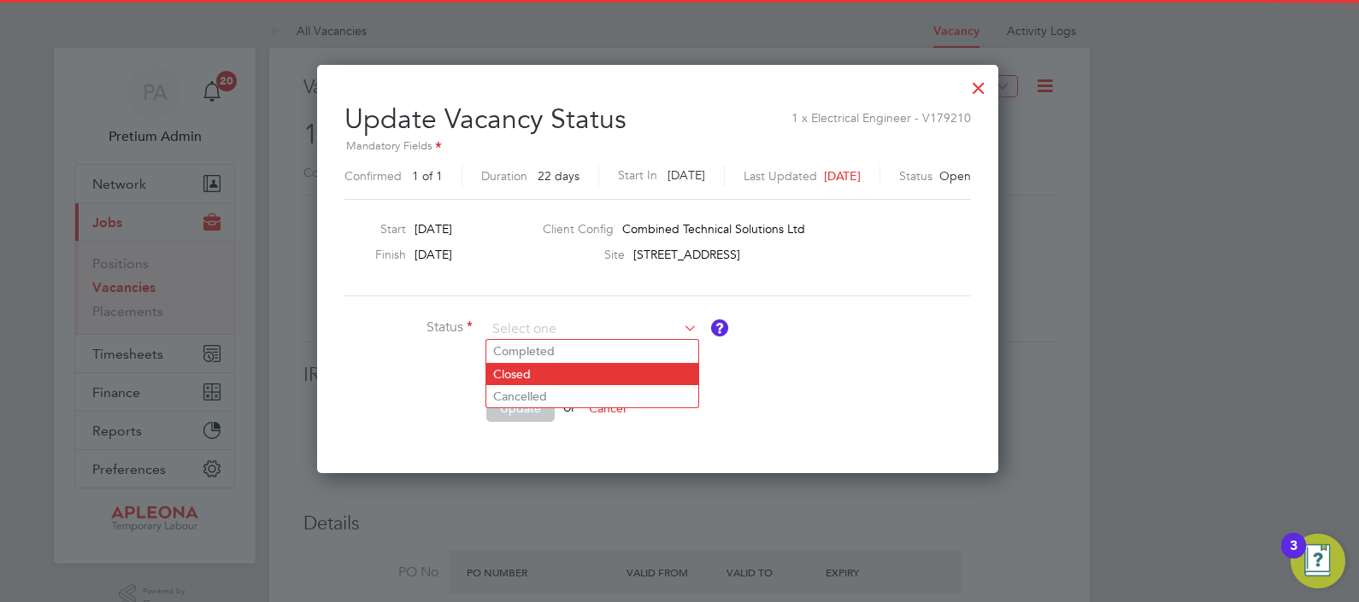
click at [608, 384] on li "Closed" at bounding box center [592, 374] width 212 height 22
type input "Closed"
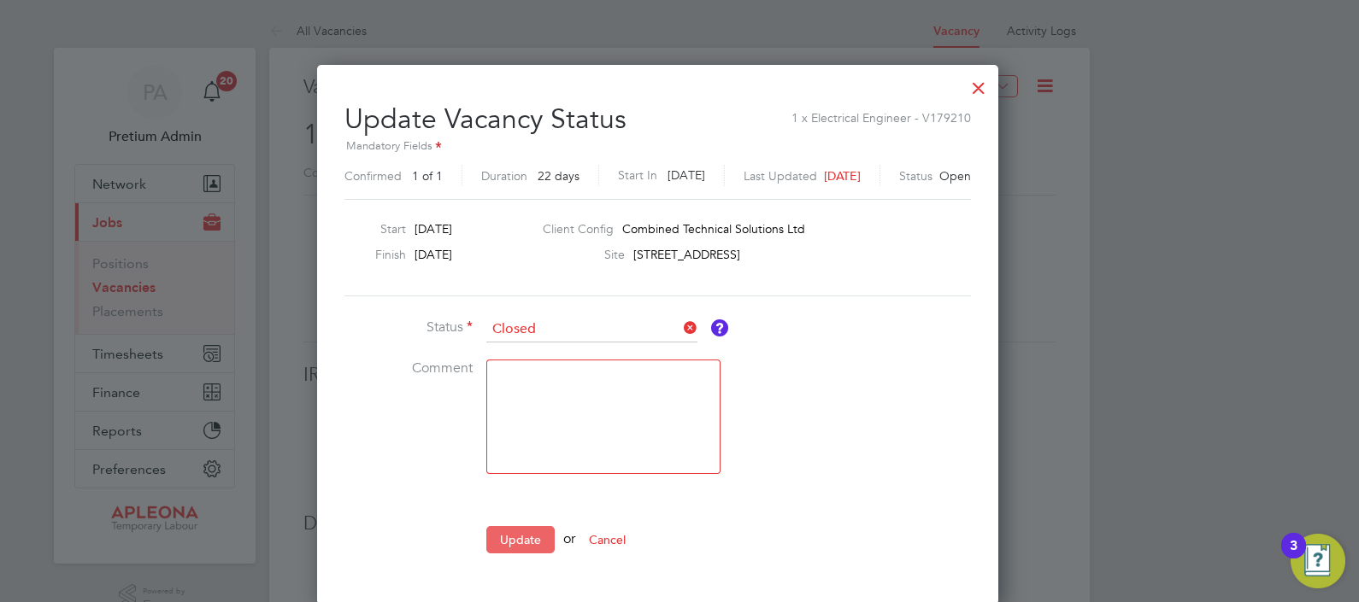
click at [508, 532] on button "Update" at bounding box center [520, 539] width 68 height 27
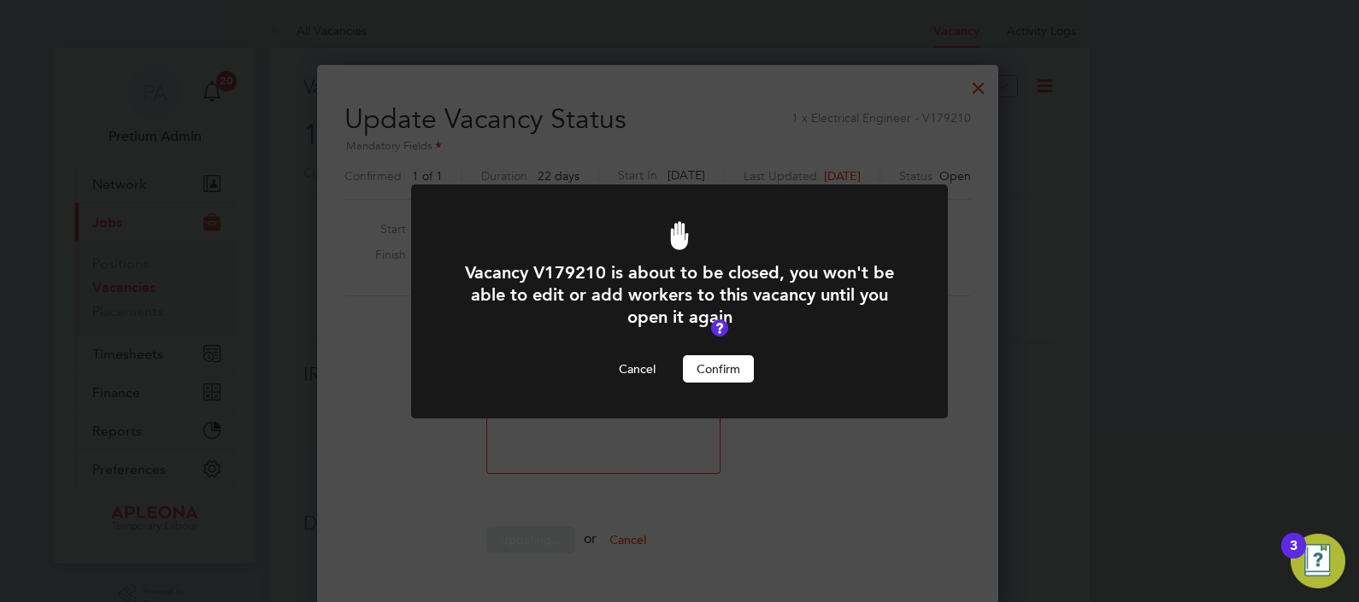
click at [726, 366] on button "Confirm" at bounding box center [718, 369] width 71 height 27
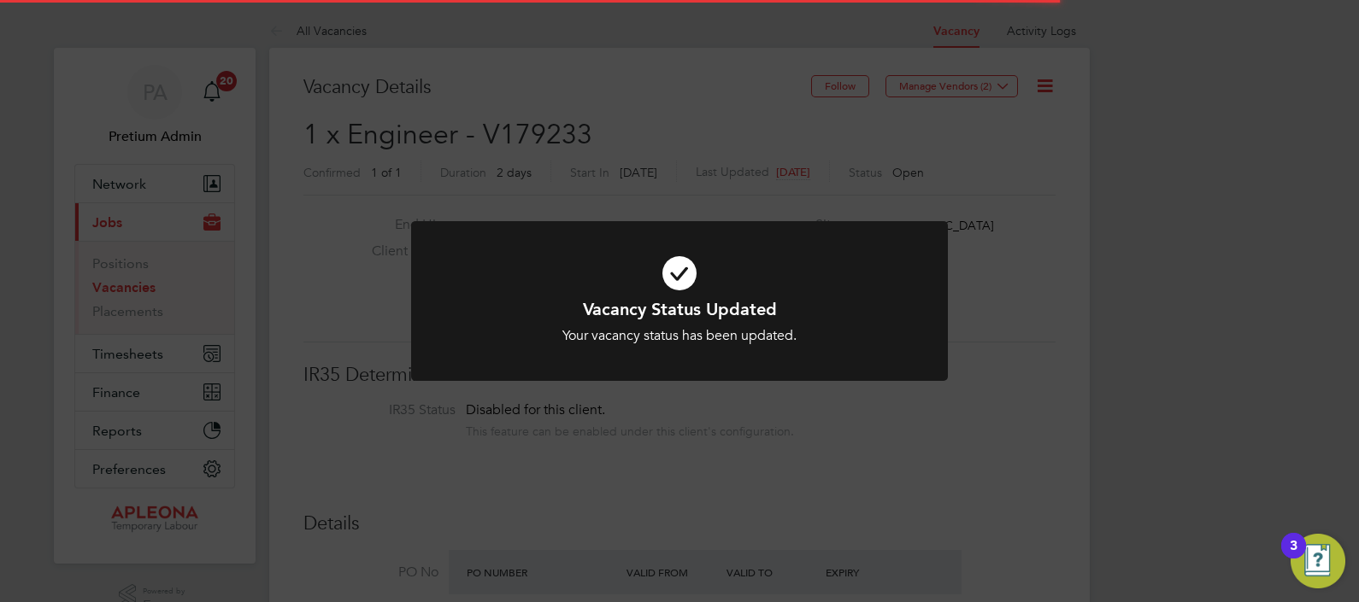
click at [653, 105] on div "Vacancy Status Updated Your vacancy status has been updated. Cancel Okay" at bounding box center [679, 301] width 1359 height 602
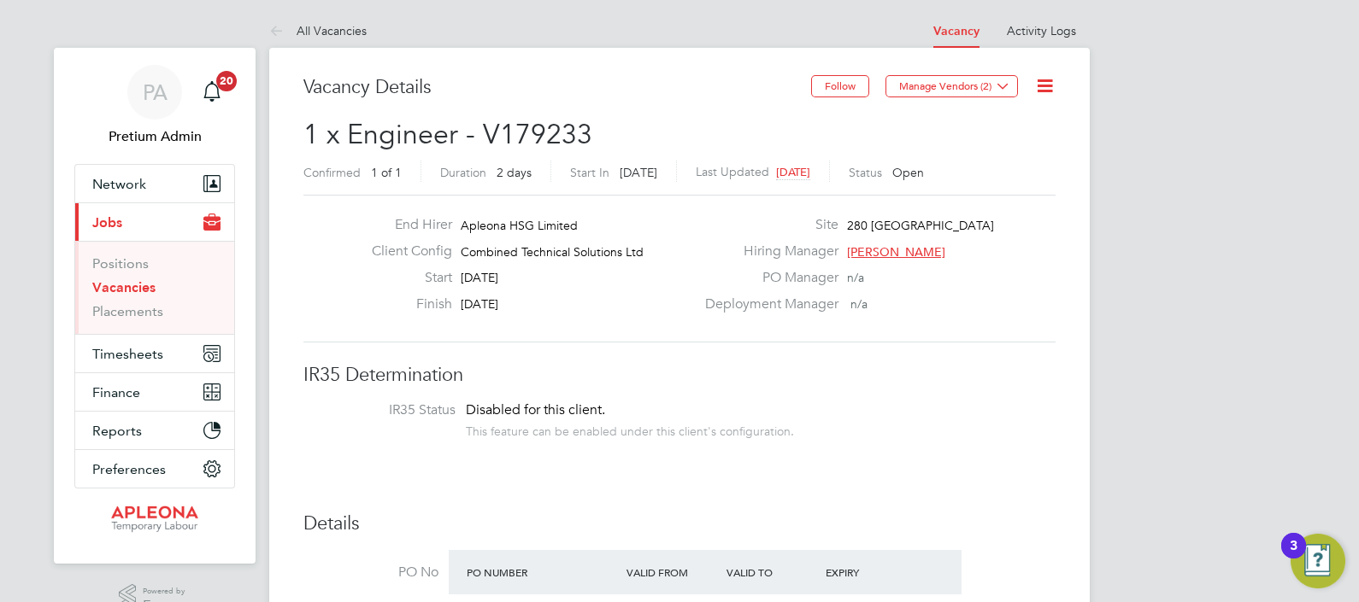
click at [1052, 85] on icon at bounding box center [1044, 85] width 21 height 21
click at [1015, 145] on li "Update Status" at bounding box center [1003, 150] width 99 height 24
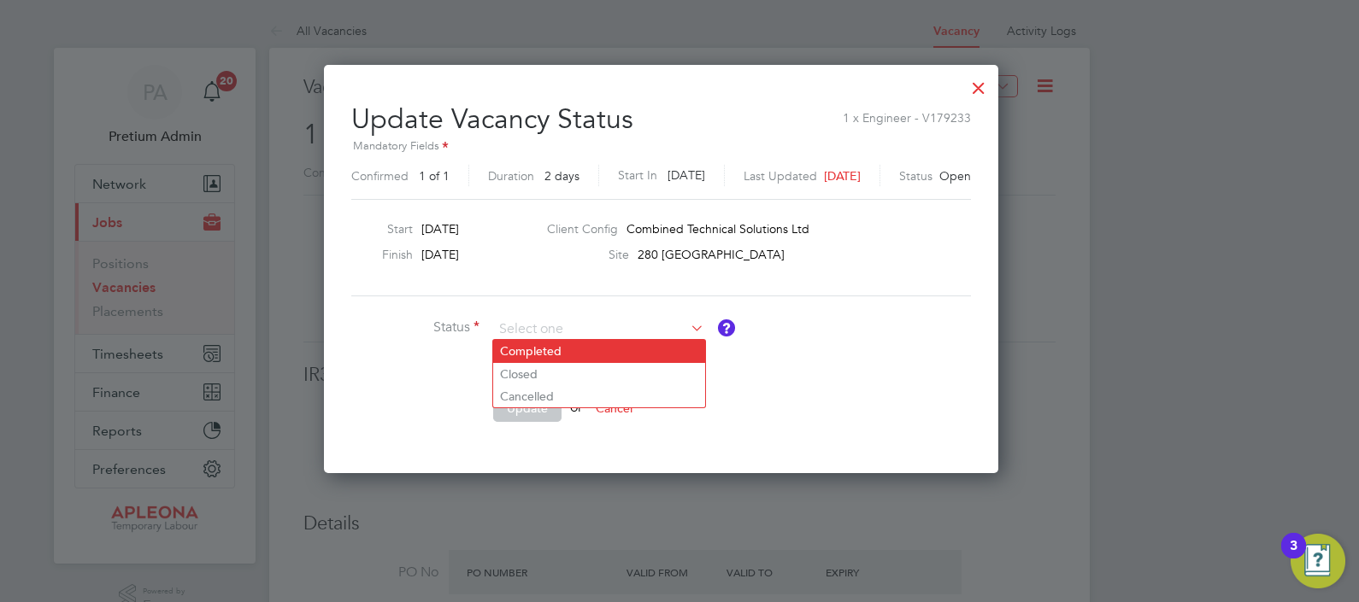
click at [563, 354] on li "Completed" at bounding box center [599, 351] width 212 height 22
type input "Completed"
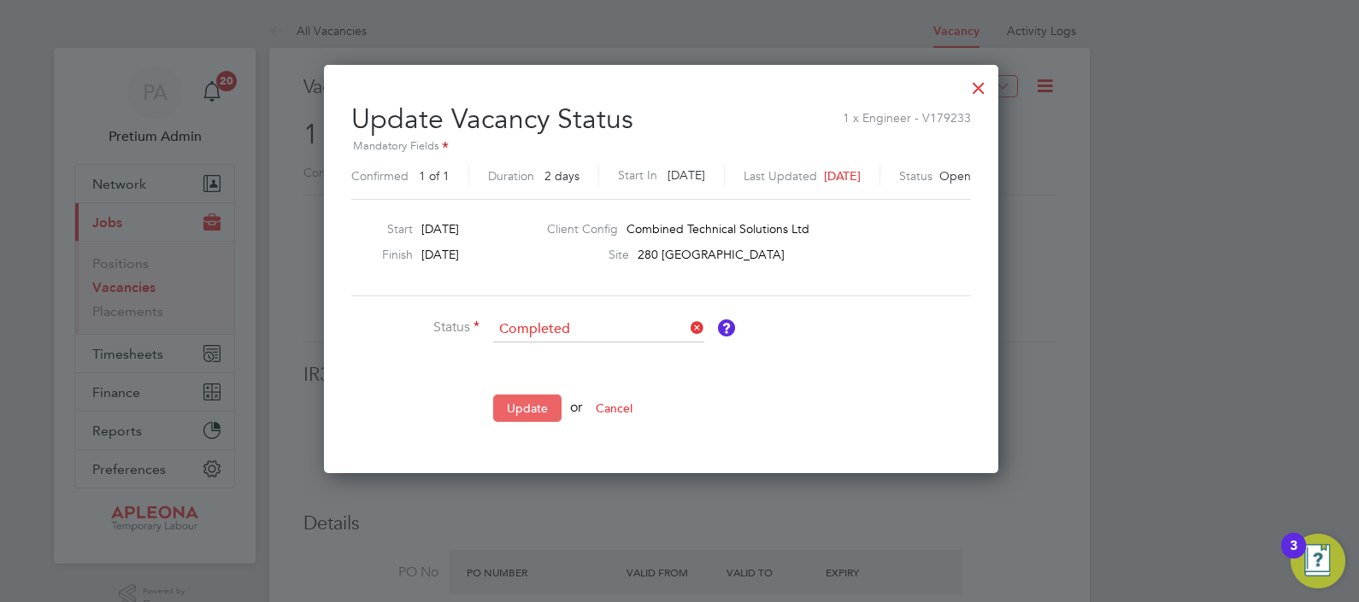
click at [526, 408] on button "Update" at bounding box center [527, 408] width 68 height 27
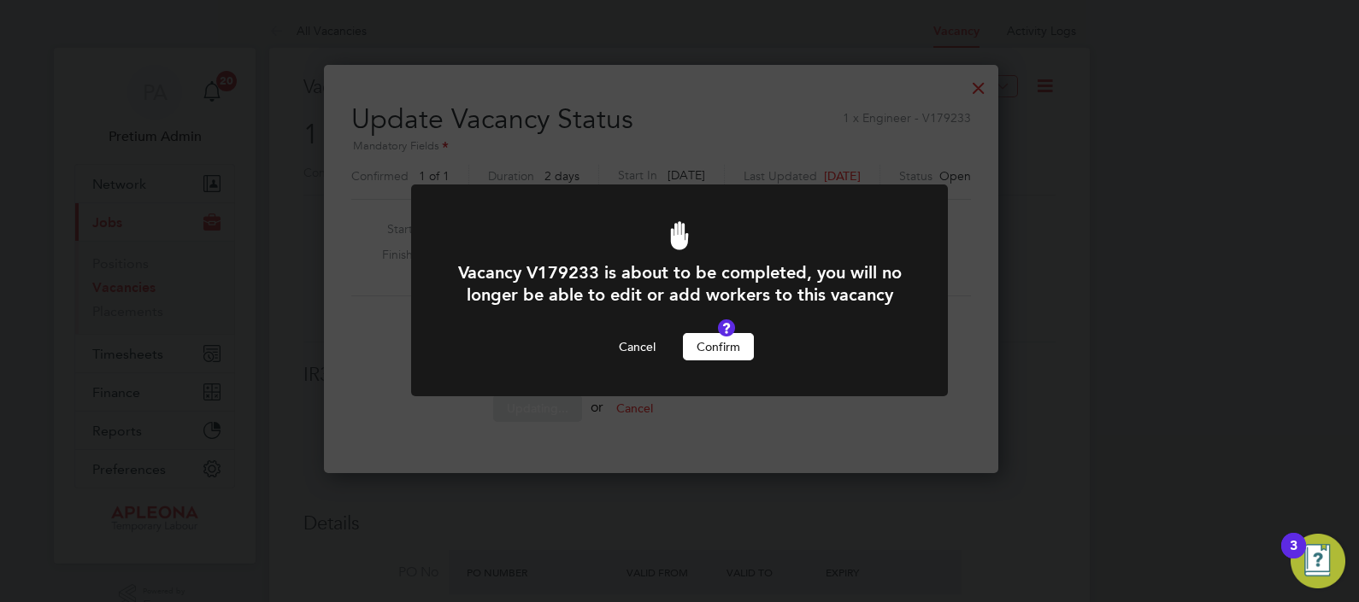
click at [709, 361] on button "Confirm" at bounding box center [718, 346] width 71 height 27
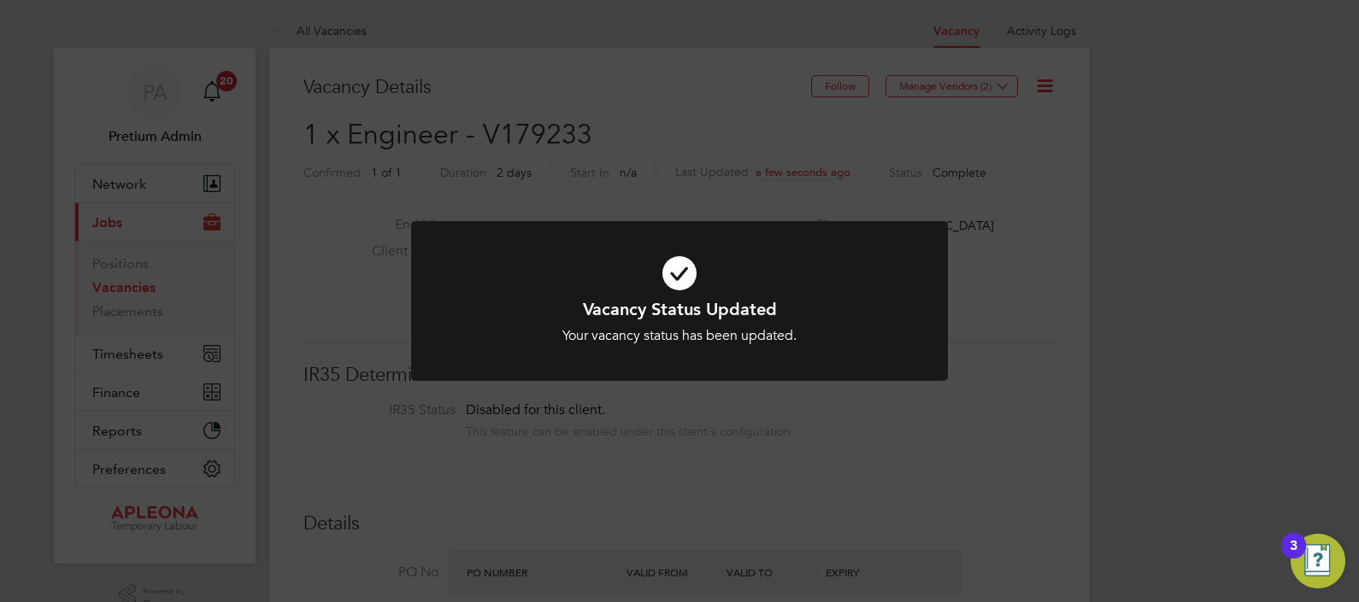
click at [805, 407] on div "Vacancy Status Updated Your vacancy status has been updated. Cancel Okay" at bounding box center [679, 301] width 1359 height 602
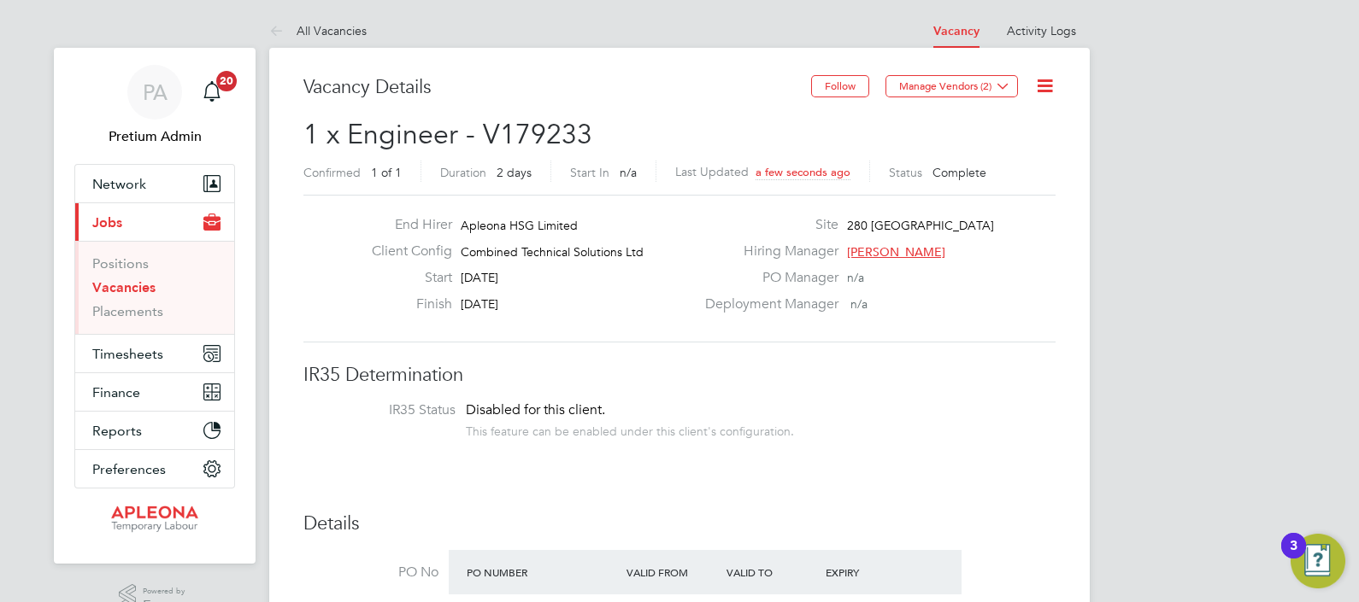
click at [148, 288] on link "Vacancies" at bounding box center [123, 287] width 63 height 16
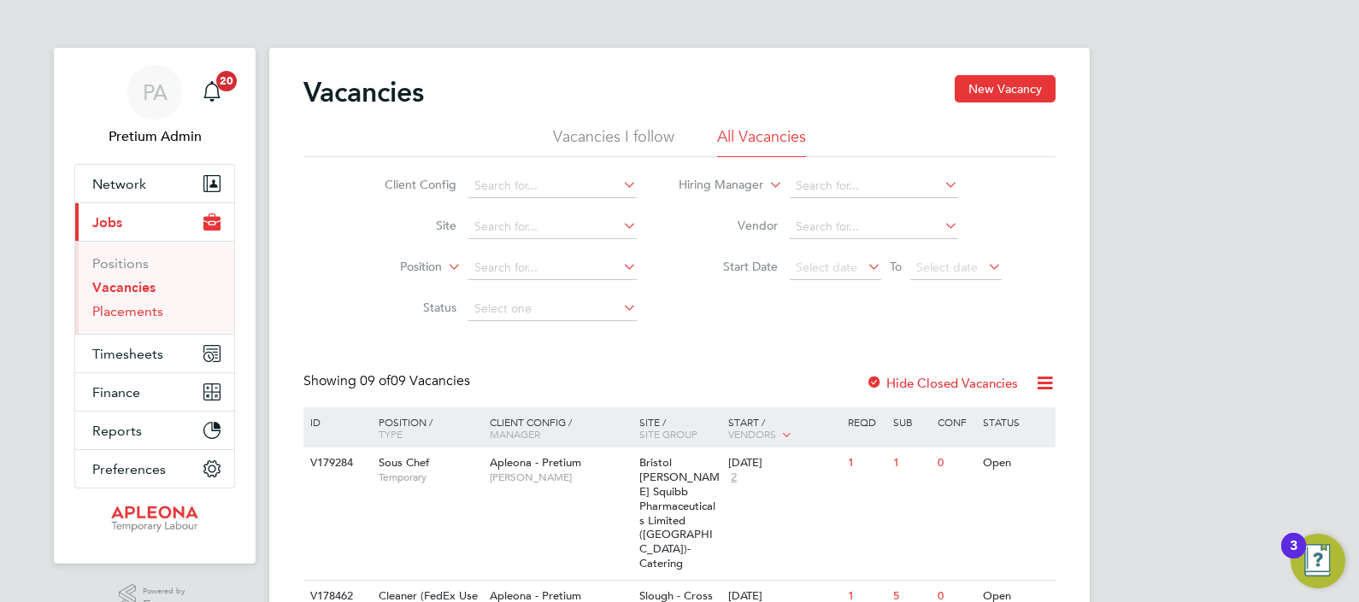
click at [152, 319] on link "Placements" at bounding box center [127, 311] width 71 height 16
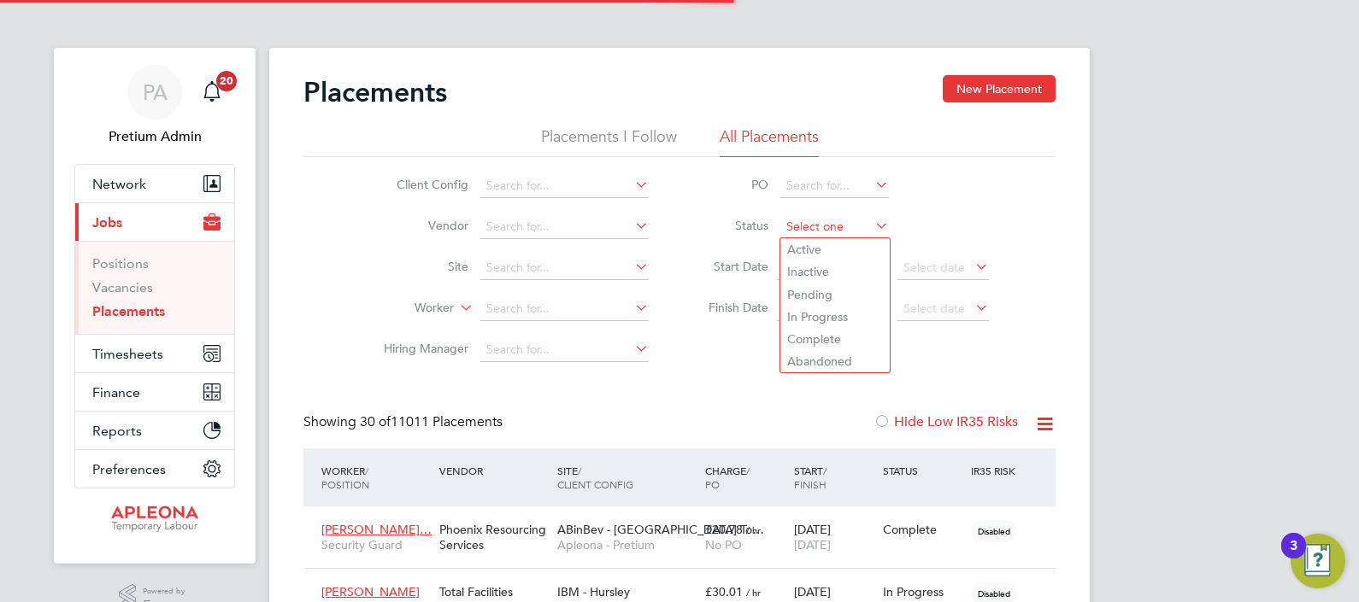
click at [836, 234] on input at bounding box center [834, 227] width 109 height 24
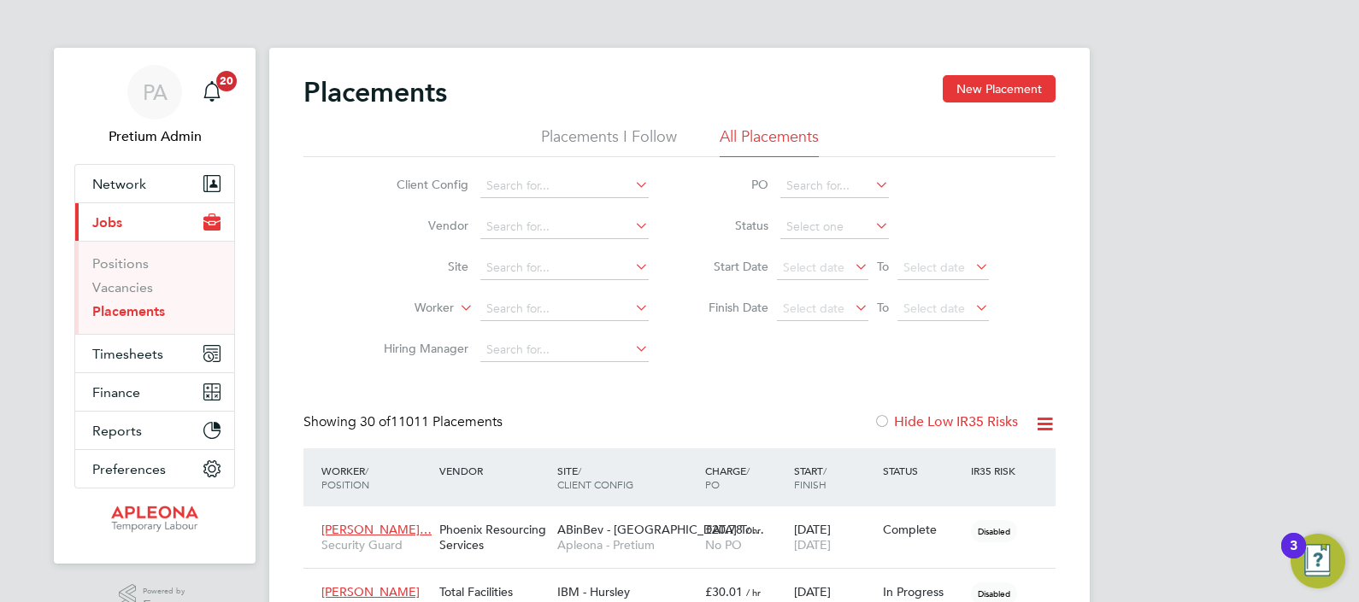
click at [818, 296] on li "Pending" at bounding box center [834, 295] width 109 height 22
type input "Pending"
click at [1043, 422] on icon at bounding box center [1044, 424] width 21 height 21
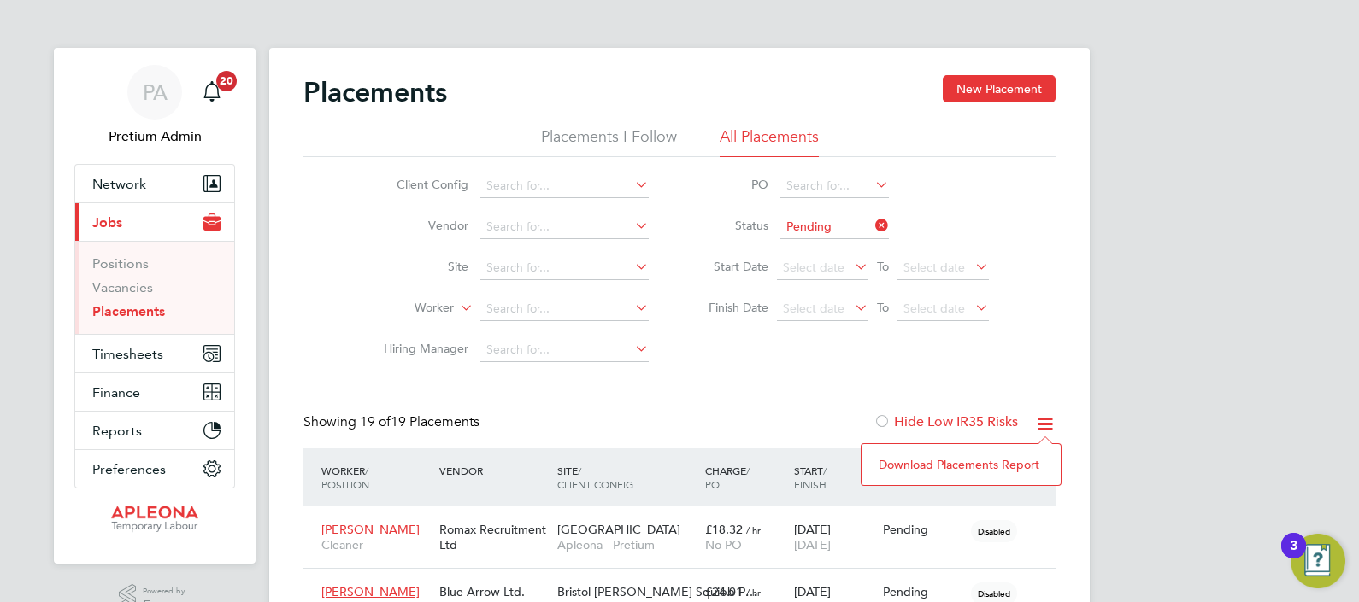
click at [917, 457] on li "Download Placements Report" at bounding box center [961, 465] width 182 height 24
click at [521, 560] on div "Romax Recruitment Ltd" at bounding box center [494, 538] width 118 height 48
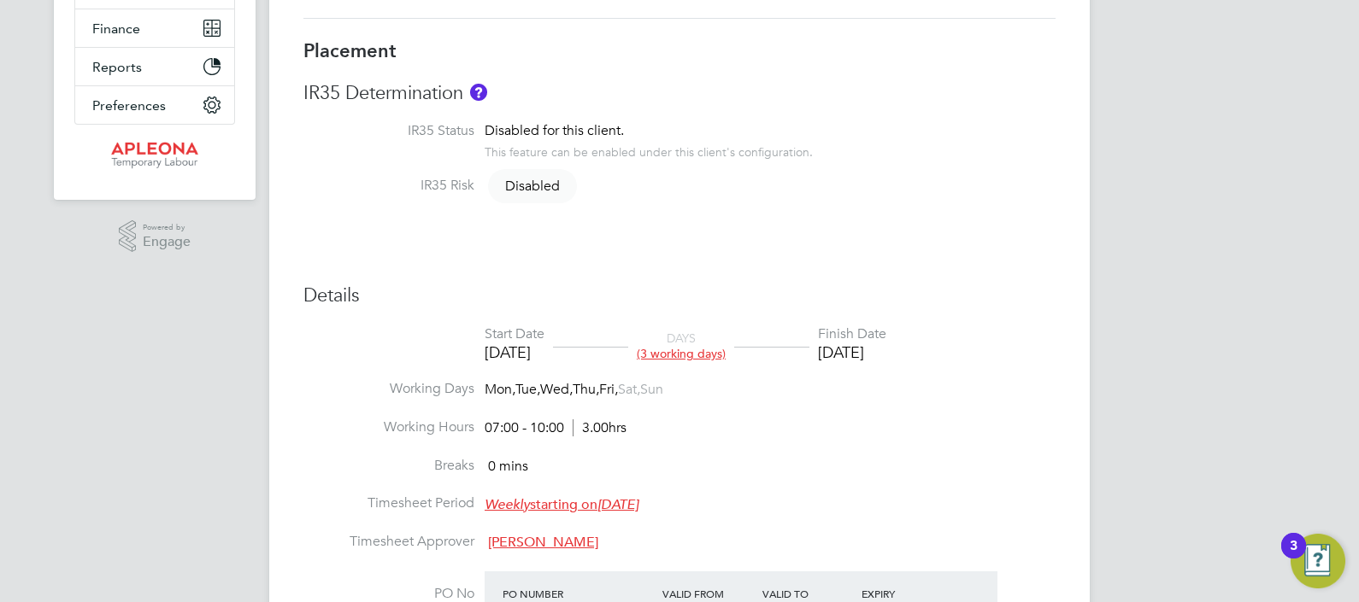
scroll to position [641, 0]
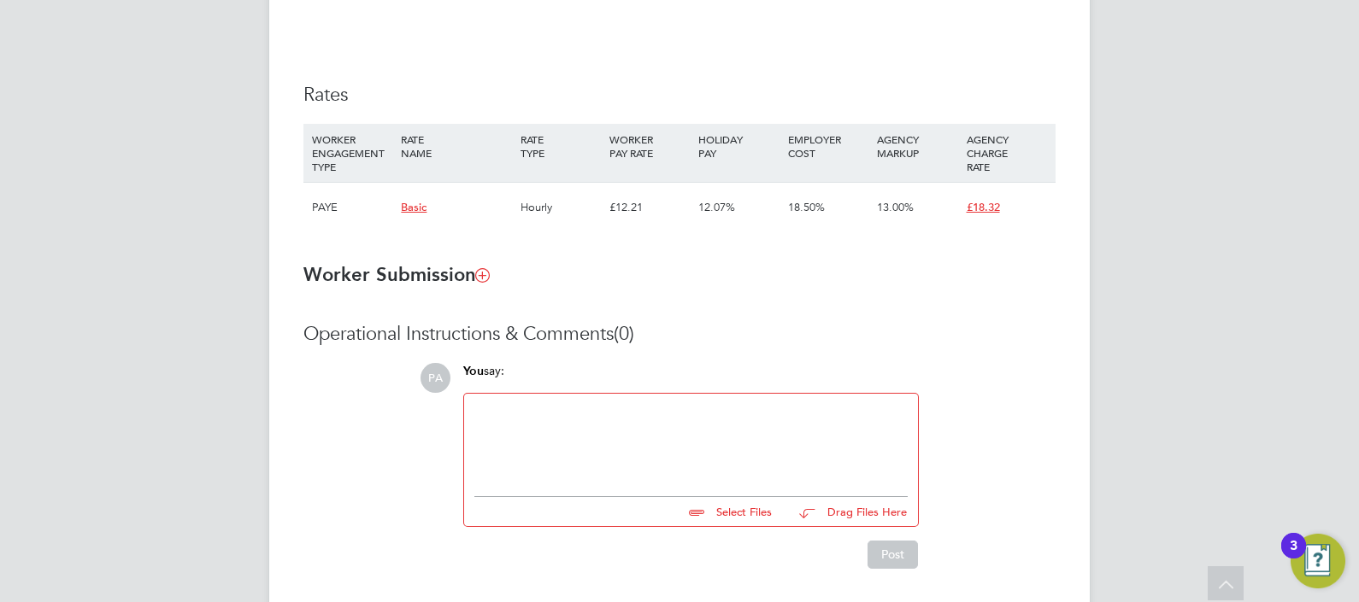
click at [675, 513] on input "file" at bounding box center [779, 509] width 256 height 24
click at [596, 483] on div at bounding box center [691, 441] width 454 height 94
click at [600, 461] on div at bounding box center [690, 440] width 433 height 73
click at [806, 418] on div "Please start workers placement by midday or it will be abanonded" at bounding box center [690, 440] width 433 height 73
click at [796, 413] on div "Please start workers placement by midday or it will be abanded" at bounding box center [690, 440] width 433 height 73
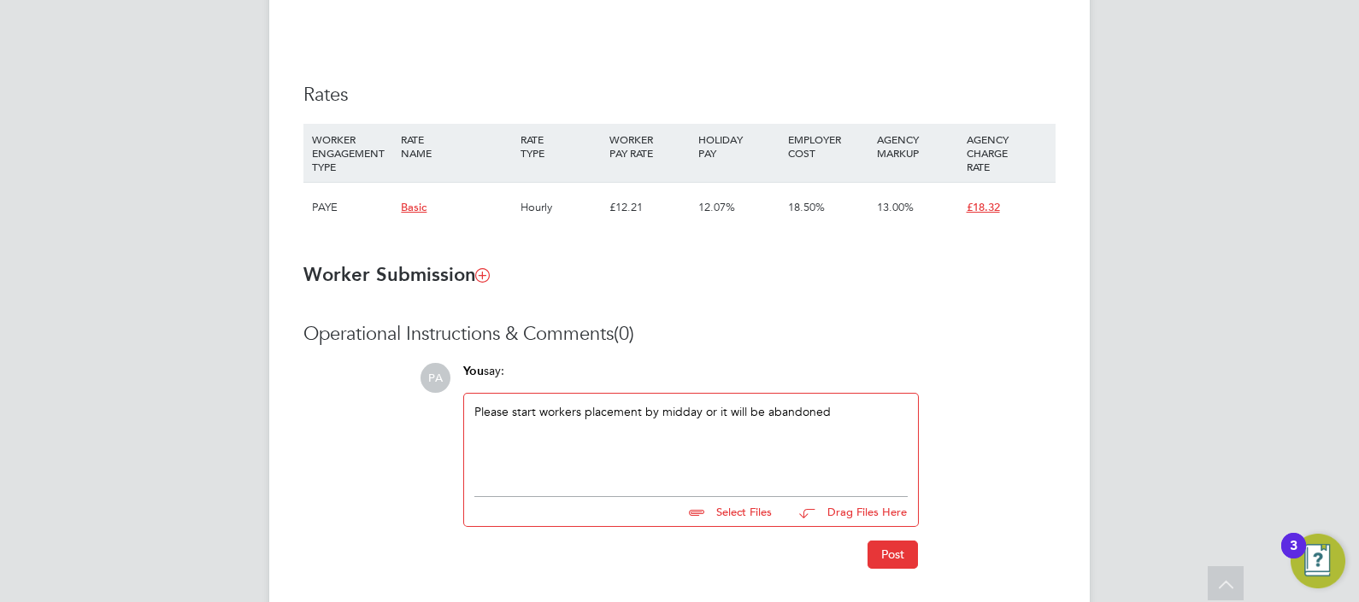
drag, startPoint x: 880, startPoint y: 432, endPoint x: 873, endPoint y: 448, distance: 16.8
click at [880, 428] on div "Please start workers placement by midday or it will be abandoned" at bounding box center [690, 440] width 433 height 73
click at [891, 556] on button "Post" at bounding box center [892, 554] width 50 height 27
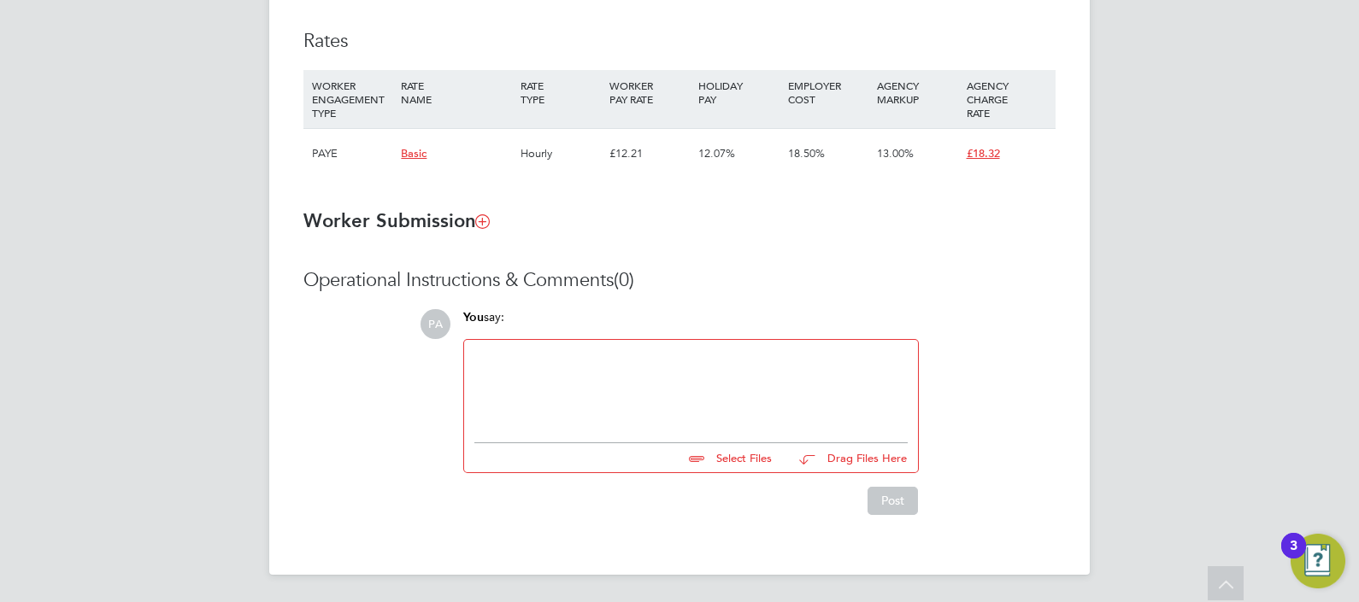
click at [654, 371] on div at bounding box center [690, 386] width 433 height 73
click at [898, 507] on button "Post" at bounding box center [892, 500] width 50 height 27
drag, startPoint x: 732, startPoint y: 421, endPoint x: 731, endPoint y: 413, distance: 8.7
click at [732, 419] on div at bounding box center [690, 386] width 433 height 73
click at [885, 474] on div "PA You say: Please start workers placement or it will be abandoned Select Files…" at bounding box center [738, 411] width 636 height 205
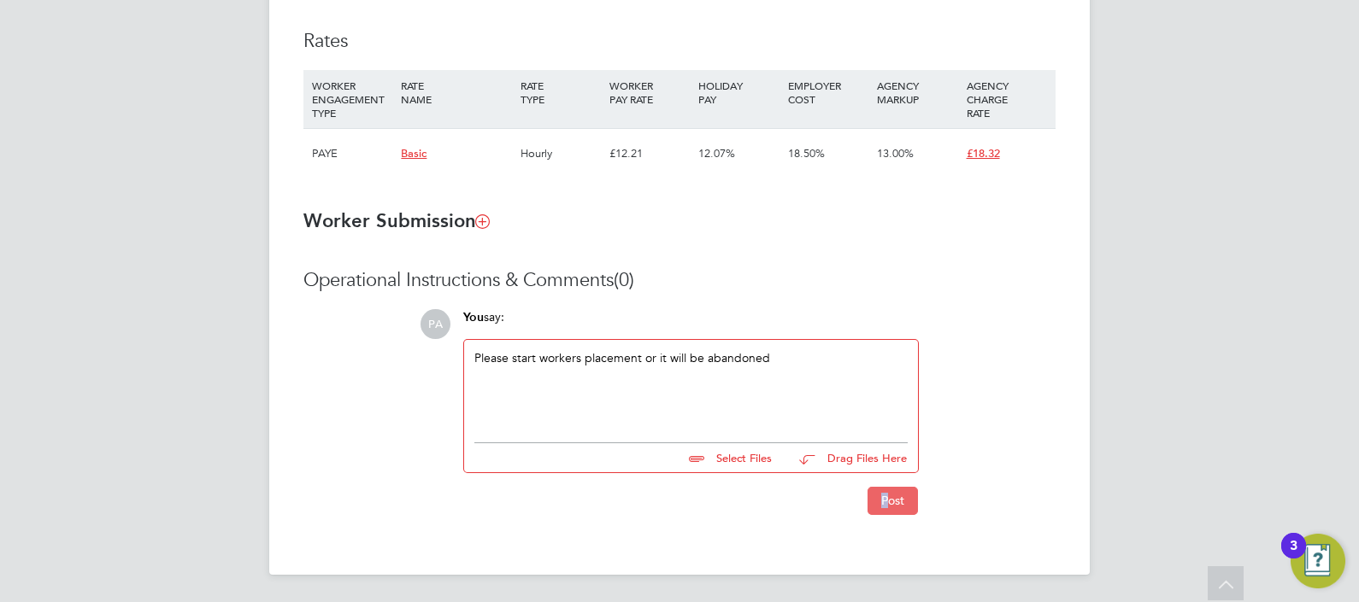
drag, startPoint x: 885, startPoint y: 474, endPoint x: 897, endPoint y: 496, distance: 24.9
click at [880, 487] on div "Post" at bounding box center [690, 493] width 473 height 41
click at [901, 502] on button "Post" at bounding box center [892, 500] width 50 height 27
click at [700, 385] on div at bounding box center [690, 386] width 433 height 73
click at [913, 496] on button "Post" at bounding box center [892, 500] width 50 height 27
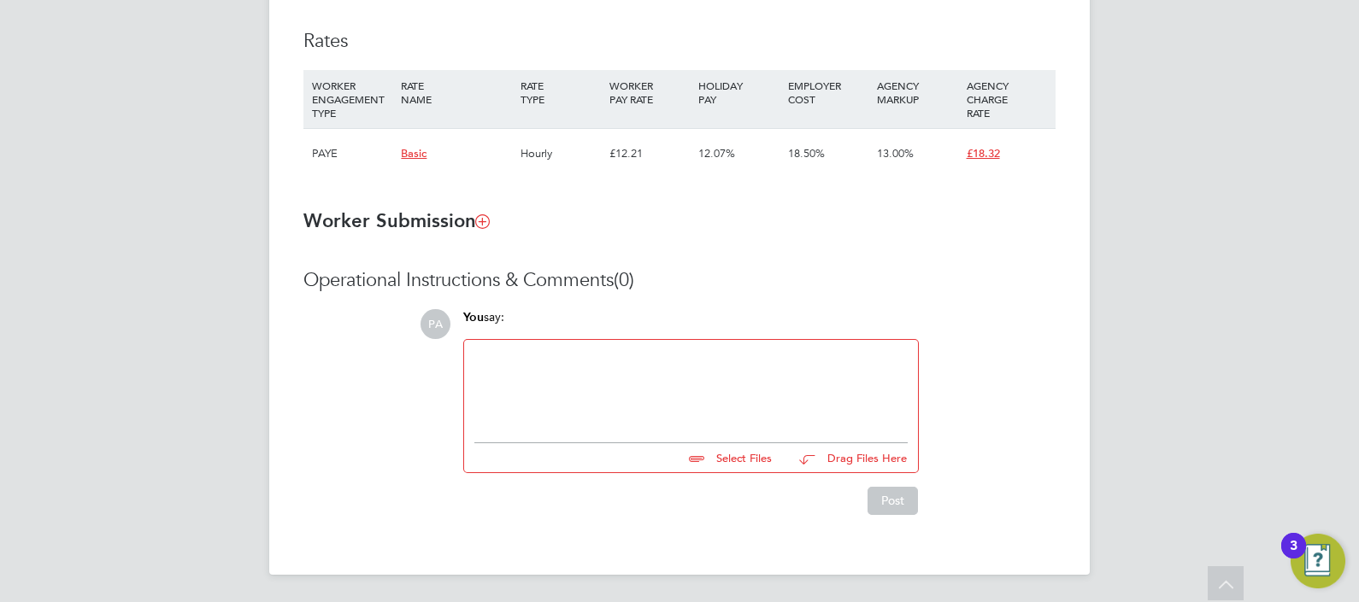
click at [684, 396] on div at bounding box center [690, 386] width 433 height 73
click at [902, 503] on button "Post" at bounding box center [892, 500] width 50 height 27
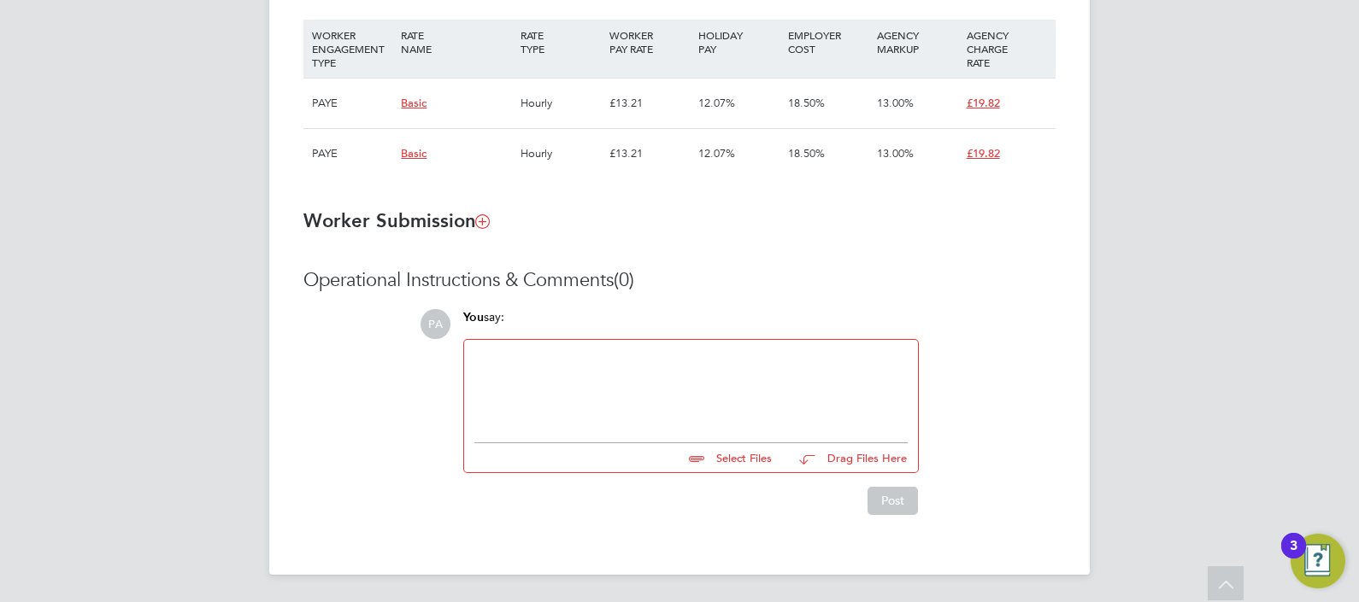
click at [661, 388] on div at bounding box center [690, 386] width 433 height 73
click at [885, 492] on button "Post" at bounding box center [892, 500] width 50 height 27
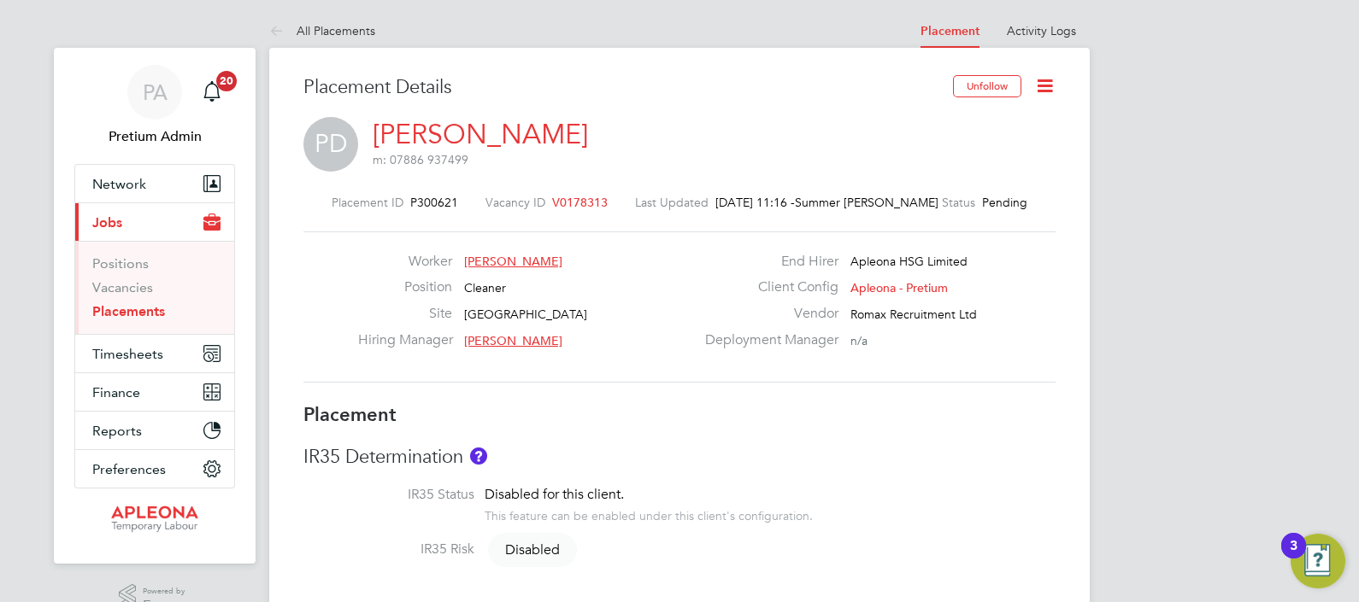
click at [1055, 87] on icon at bounding box center [1044, 85] width 21 height 21
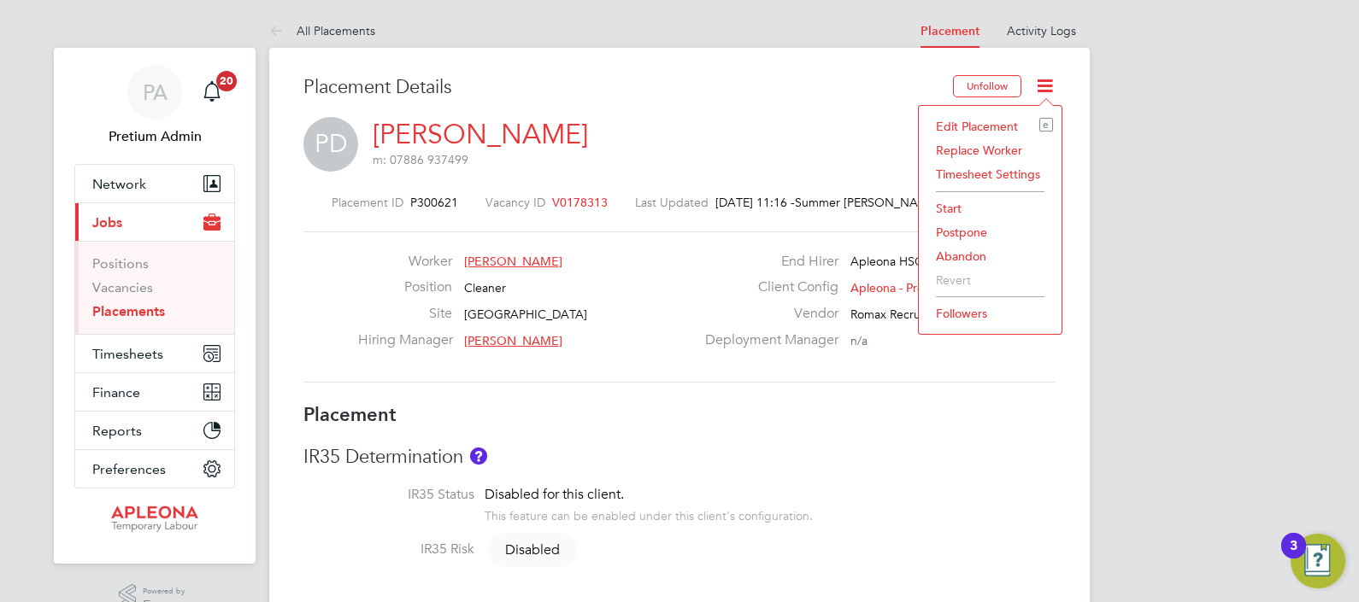
click at [971, 242] on li "Postpone" at bounding box center [990, 232] width 126 height 24
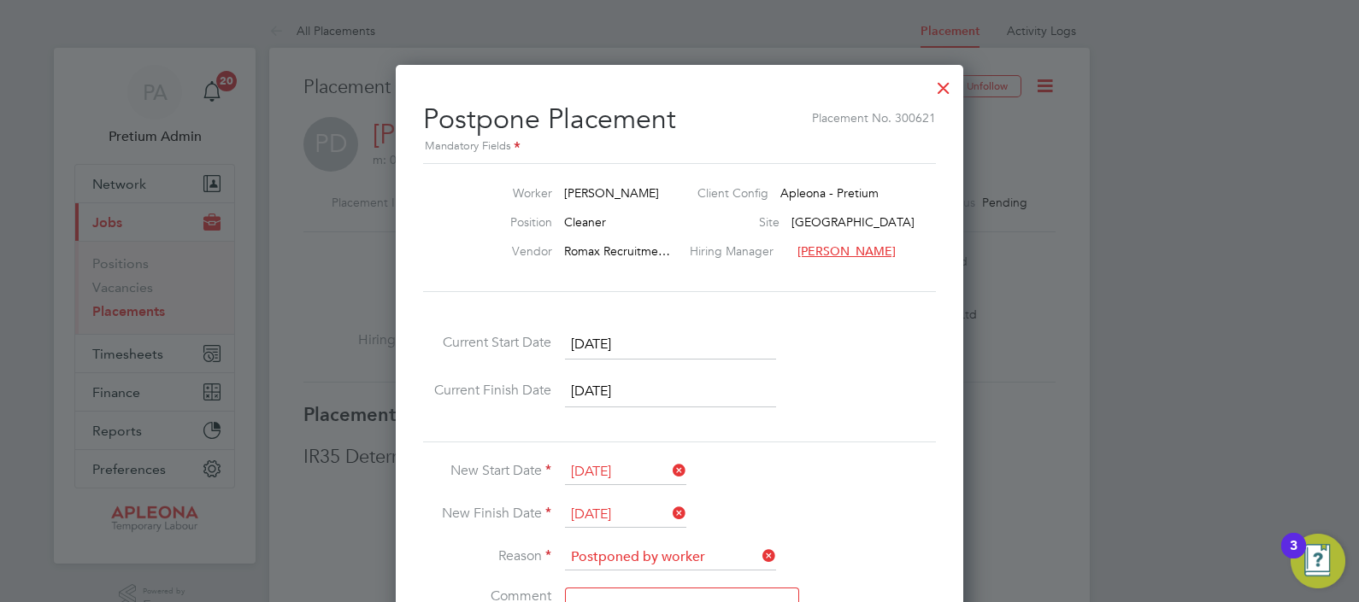
click at [936, 96] on div at bounding box center [943, 83] width 31 height 31
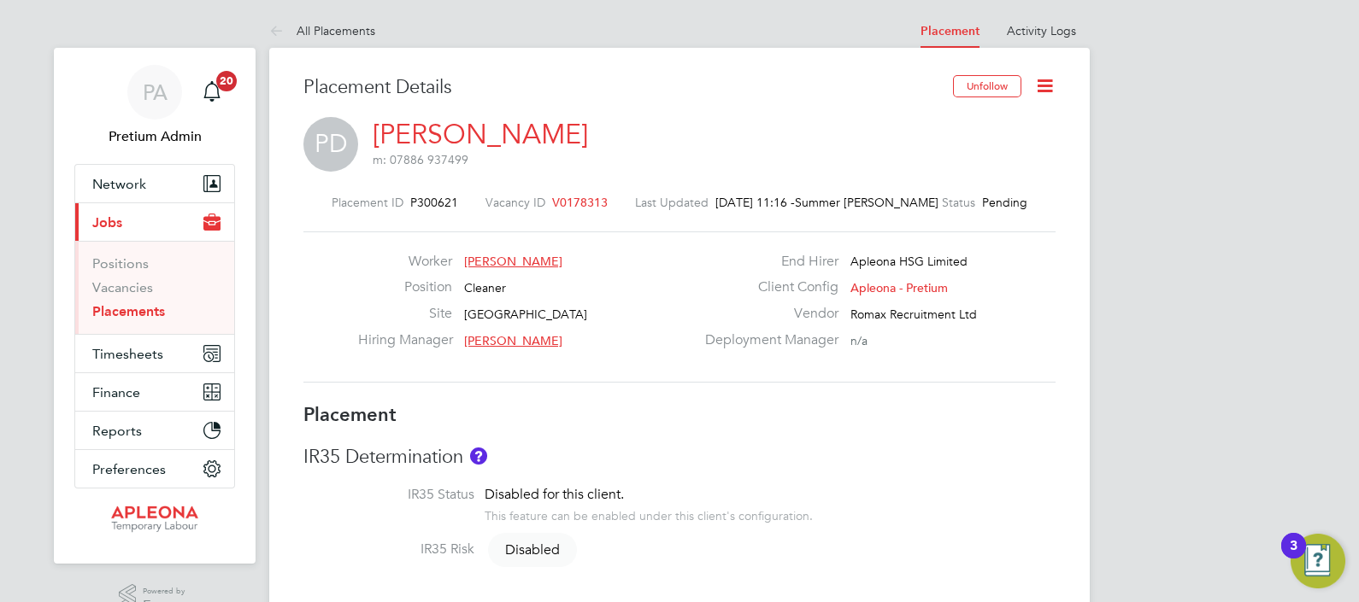
click at [1046, 85] on icon at bounding box center [1044, 85] width 21 height 21
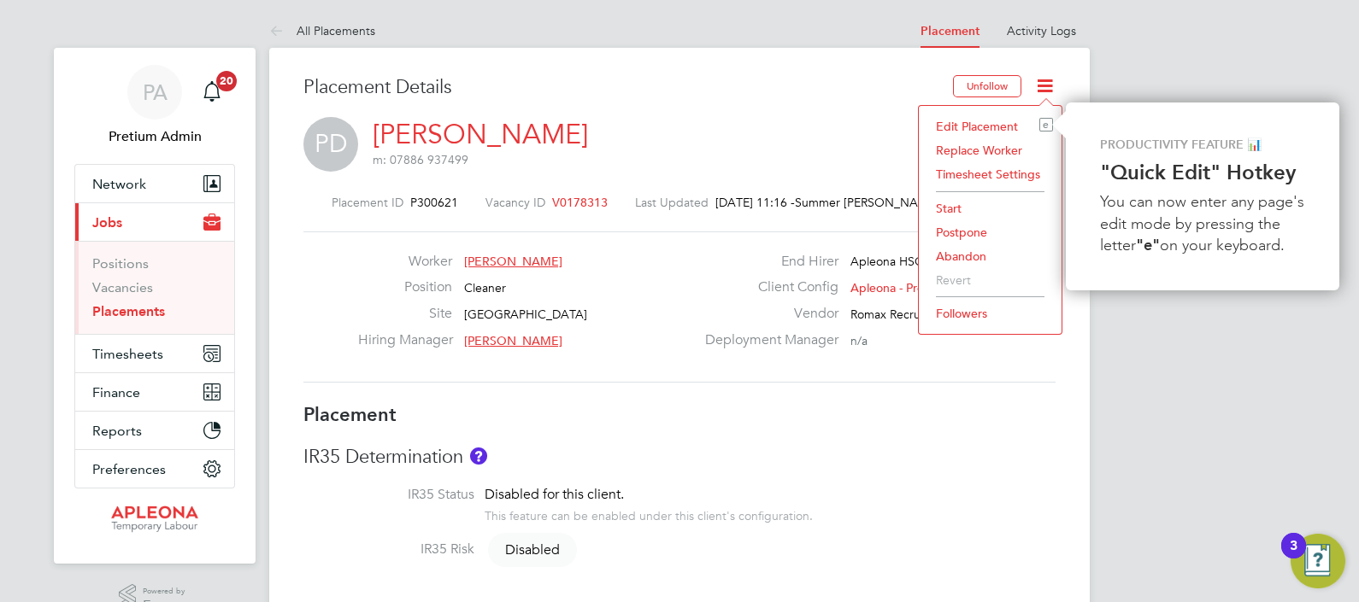
click at [959, 258] on li "Abandon" at bounding box center [990, 256] width 126 height 24
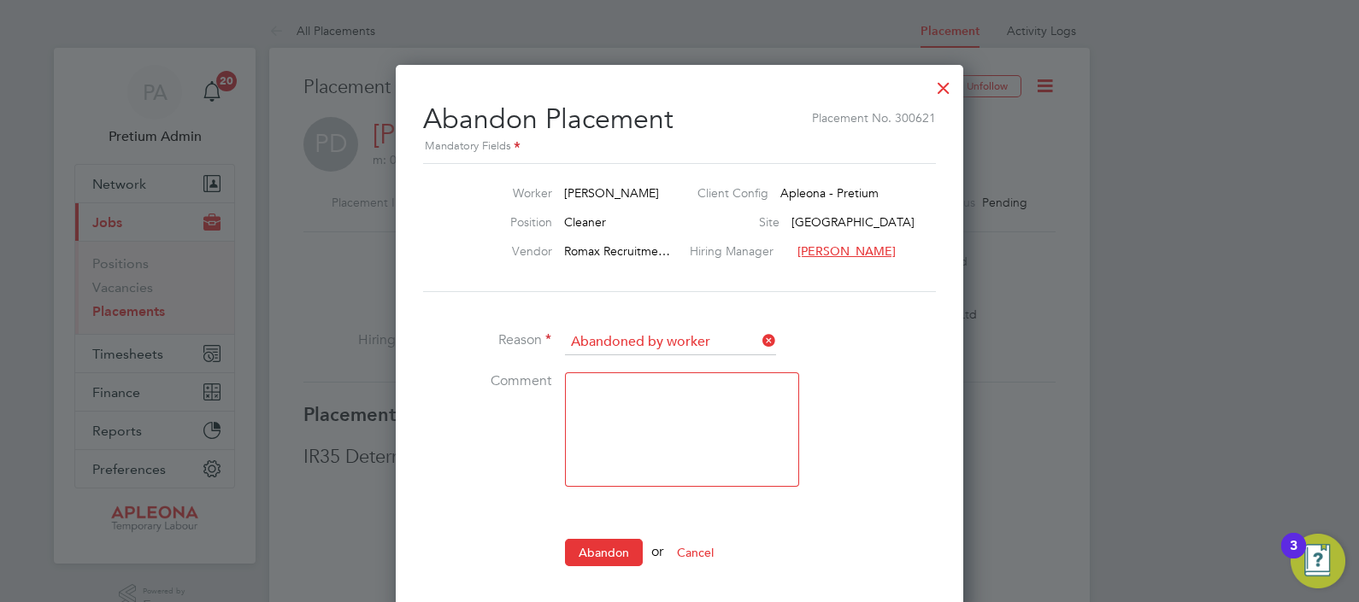
click at [602, 545] on button "Abandon" at bounding box center [604, 552] width 78 height 27
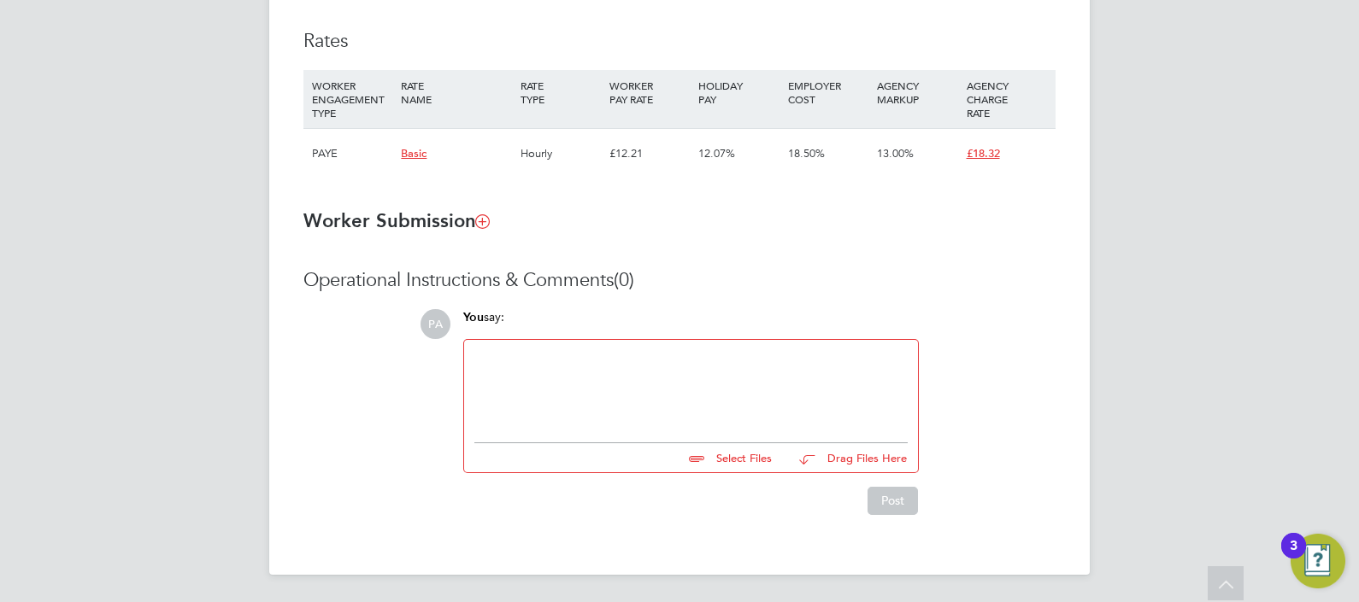
click at [628, 403] on div at bounding box center [690, 386] width 433 height 73
click at [872, 493] on button "Post" at bounding box center [892, 500] width 50 height 27
click at [622, 368] on div at bounding box center [690, 386] width 433 height 73
click at [897, 496] on button "Post" at bounding box center [892, 500] width 50 height 27
